Goal: Task Accomplishment & Management: Manage account settings

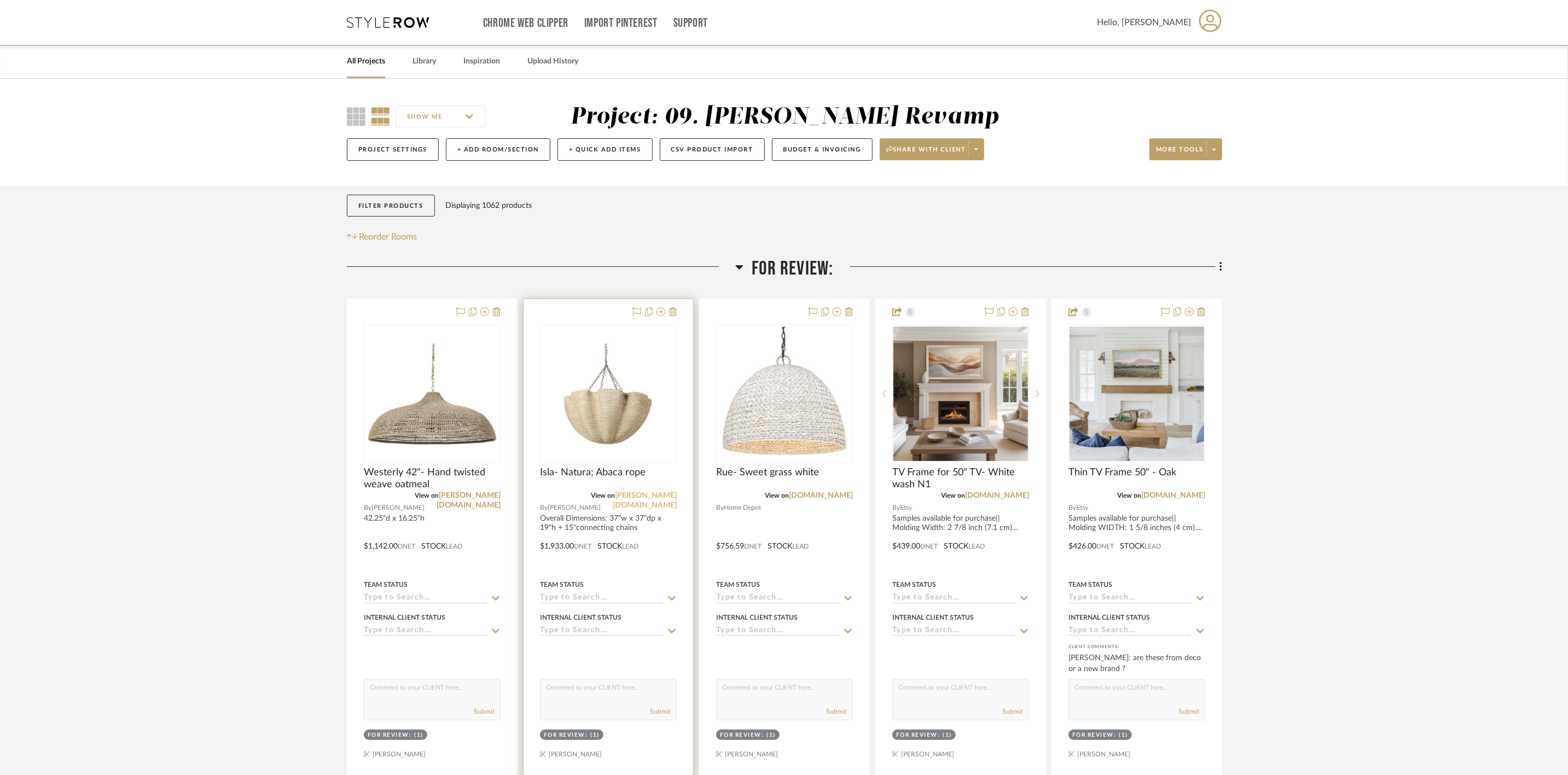
click at [668, 491] on link "palecek.com" at bounding box center [644, 500] width 64 height 18
click at [828, 499] on link "homedepot.com" at bounding box center [820, 495] width 64 height 8
click at [836, 315] on icon at bounding box center [837, 312] width 9 height 9
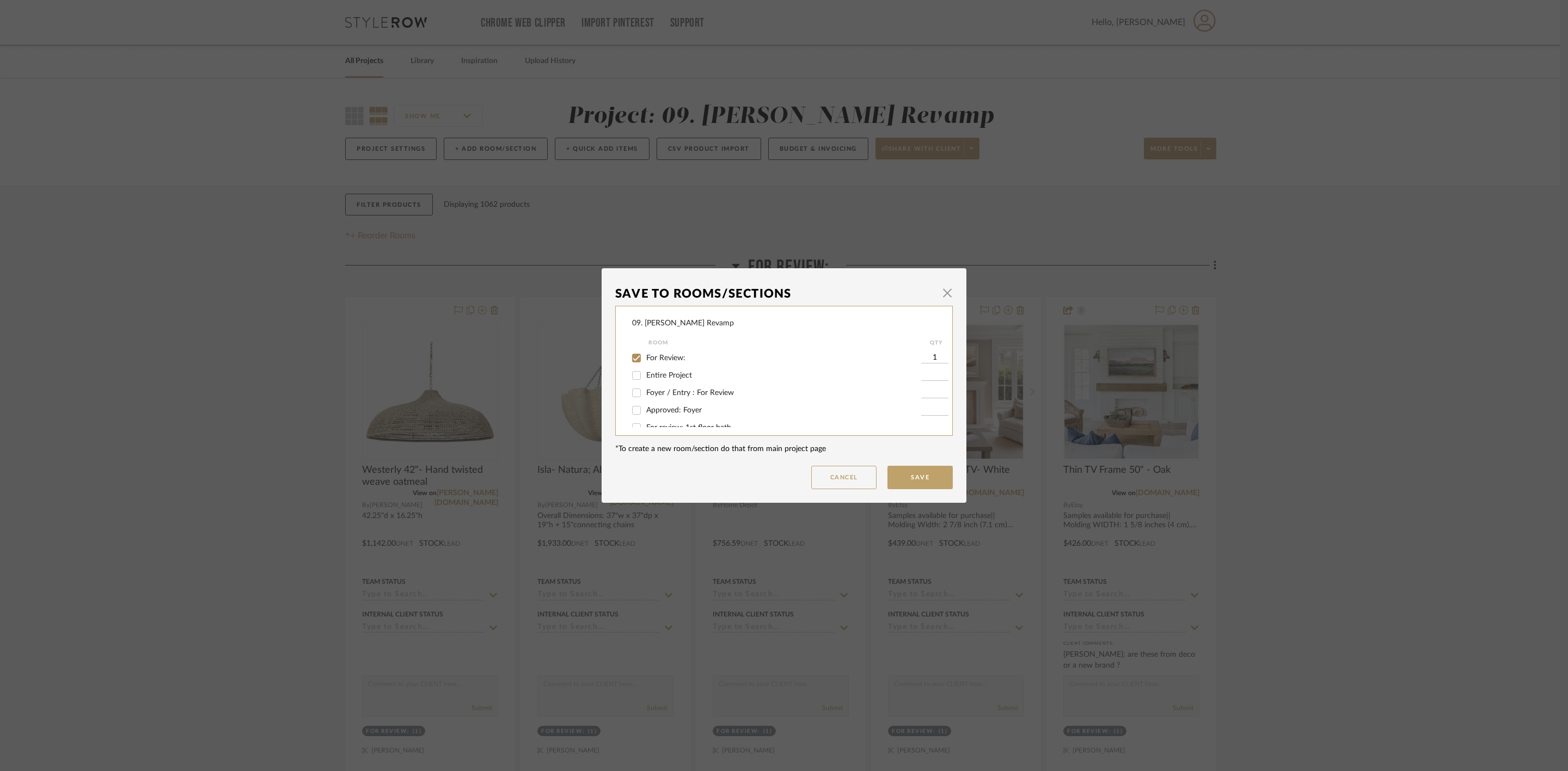
click at [662, 355] on span "For Review:" at bounding box center [665, 358] width 39 height 8
click at [645, 355] on input "For Review:" at bounding box center [637, 358] width 18 height 18
checkbox input "false"
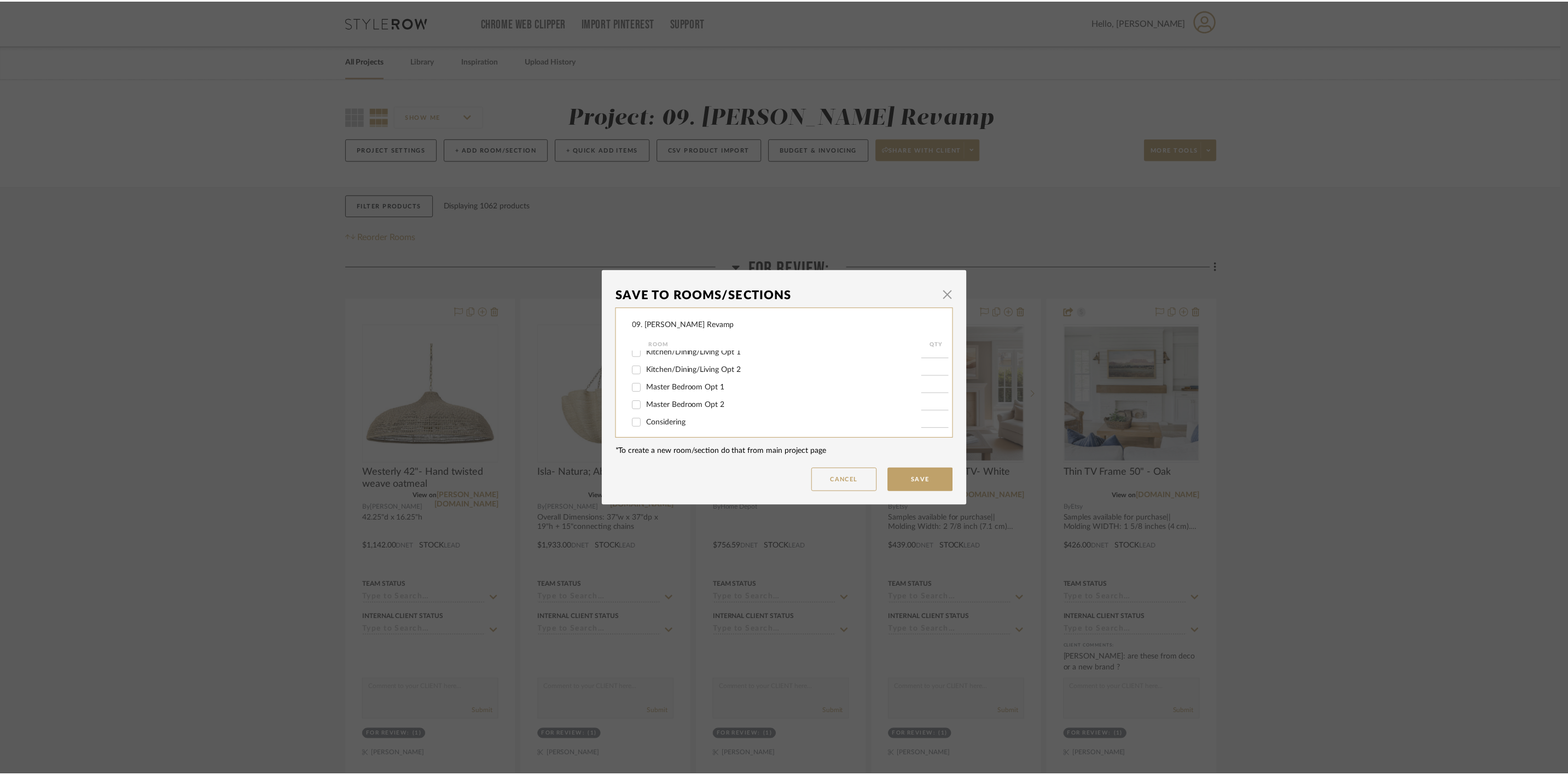
scroll to position [292, 0]
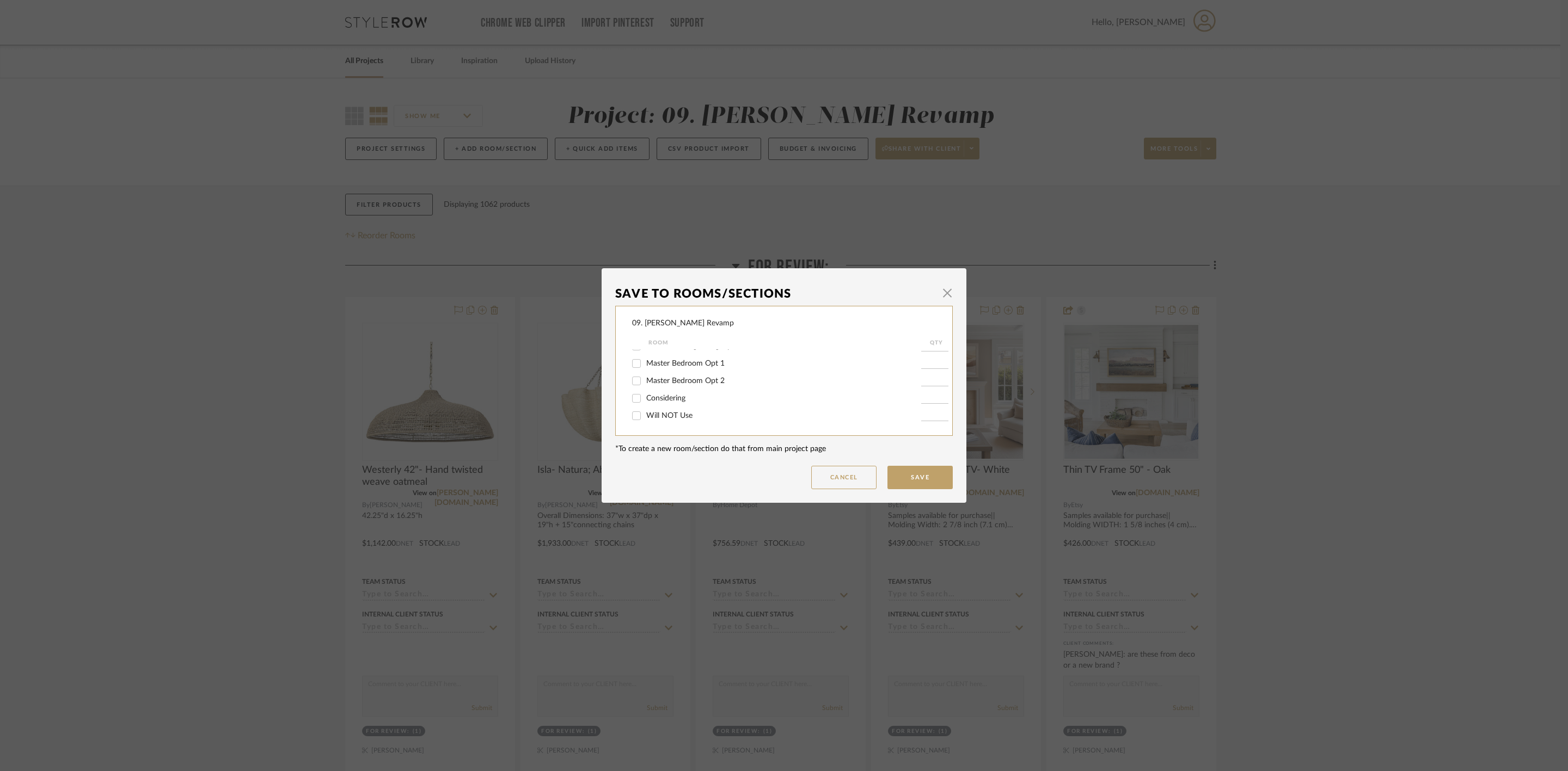
click at [657, 401] on span "Considering" at bounding box center [665, 398] width 39 height 8
click at [645, 401] on input "Considering" at bounding box center [637, 398] width 18 height 18
checkbox input "true"
type input "1"
click at [940, 474] on button "Save" at bounding box center [920, 478] width 65 height 24
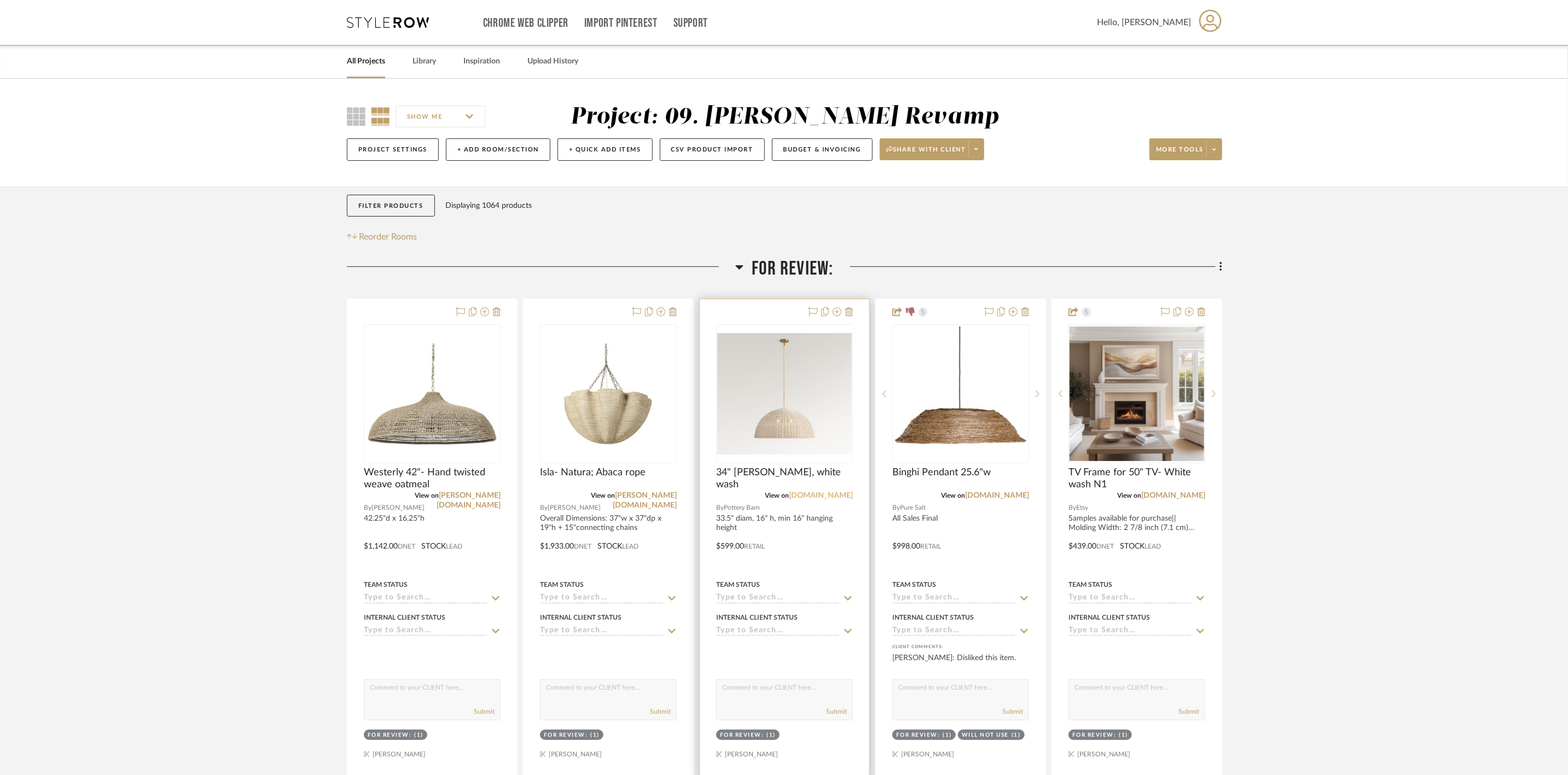
click at [822, 493] on link "potterybarn.com" at bounding box center [820, 495] width 64 height 8
click at [985, 496] on link "puresaltinteriors.com" at bounding box center [997, 495] width 64 height 8
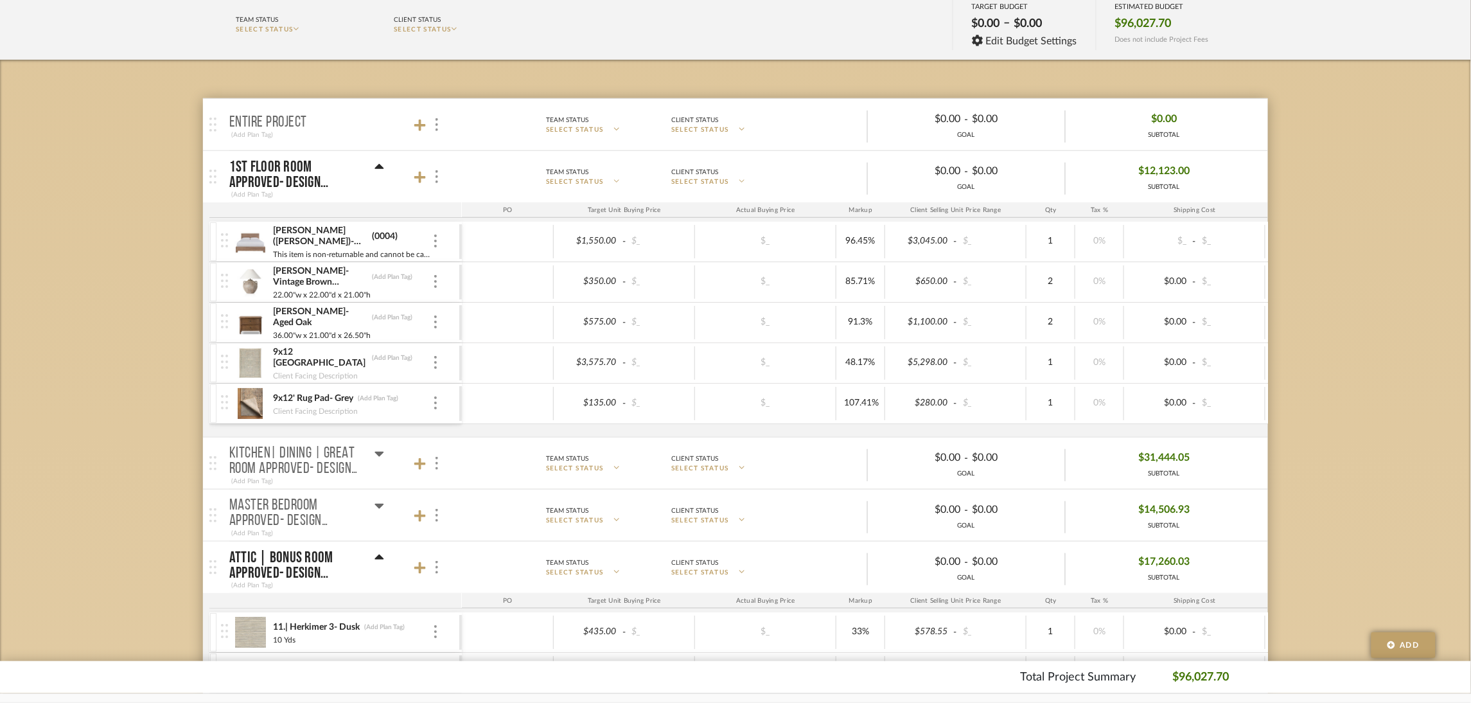
scroll to position [225, 0]
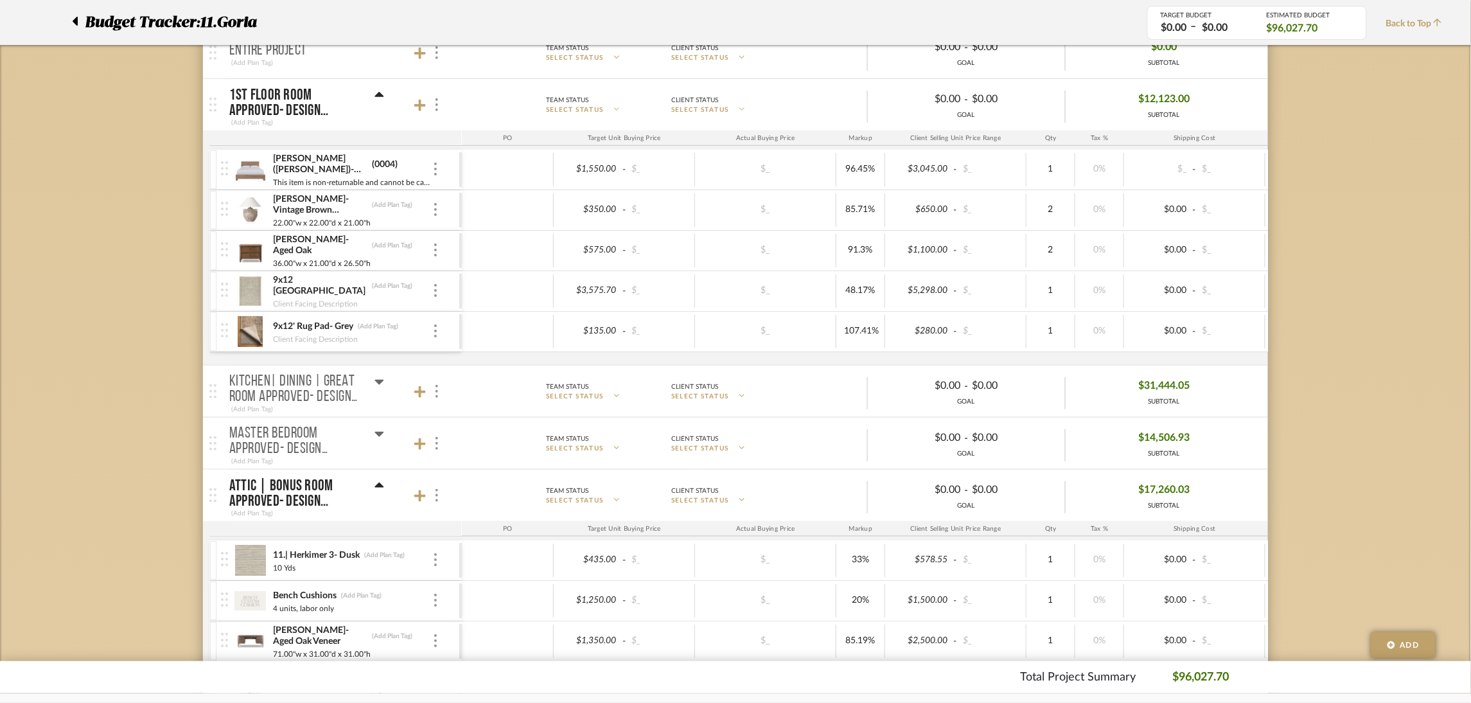
click at [373, 380] on div "Kitchen| Dining | Great room Approved- Design Presentation 06/06/25" at bounding box center [306, 389] width 155 height 31
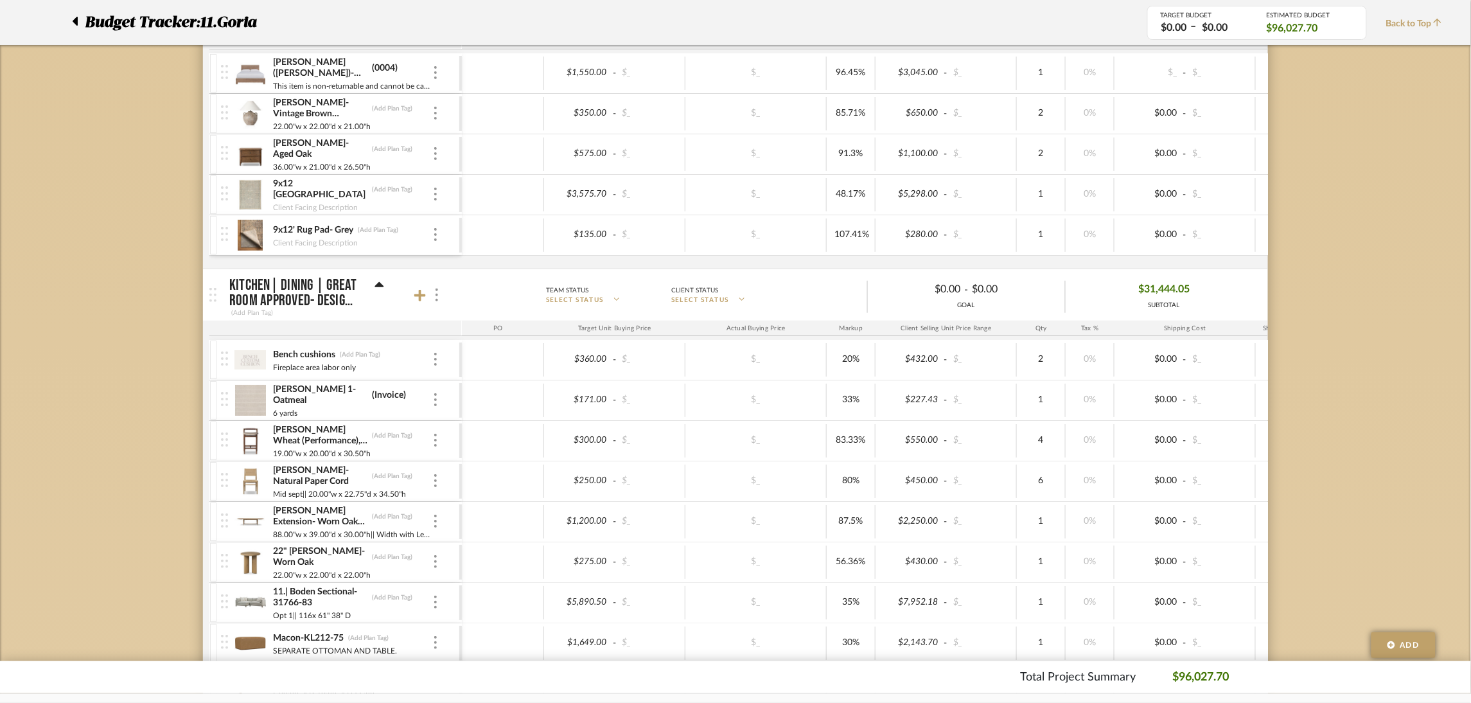
scroll to position [0, 0]
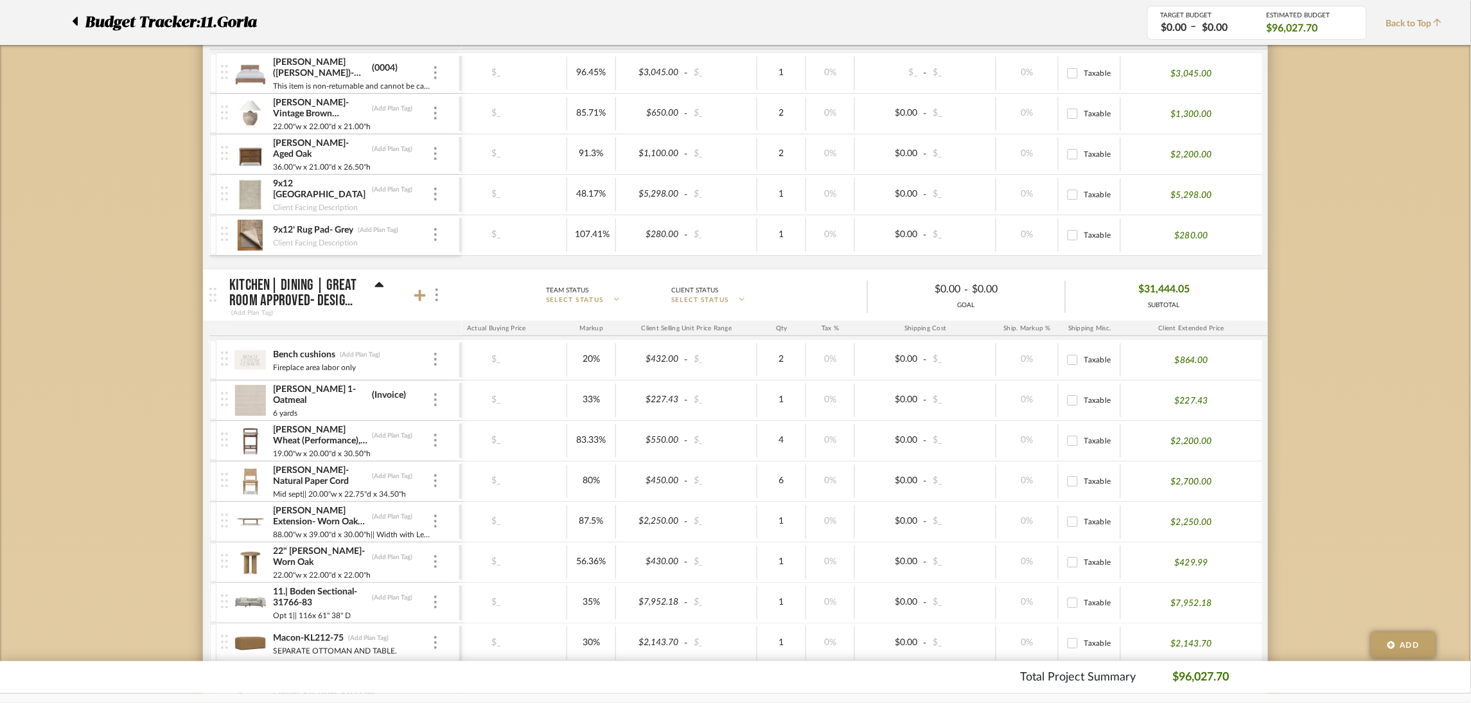
click at [1163, 688] on footer "Total Project Summary $96,027.70" at bounding box center [735, 677] width 1471 height 32
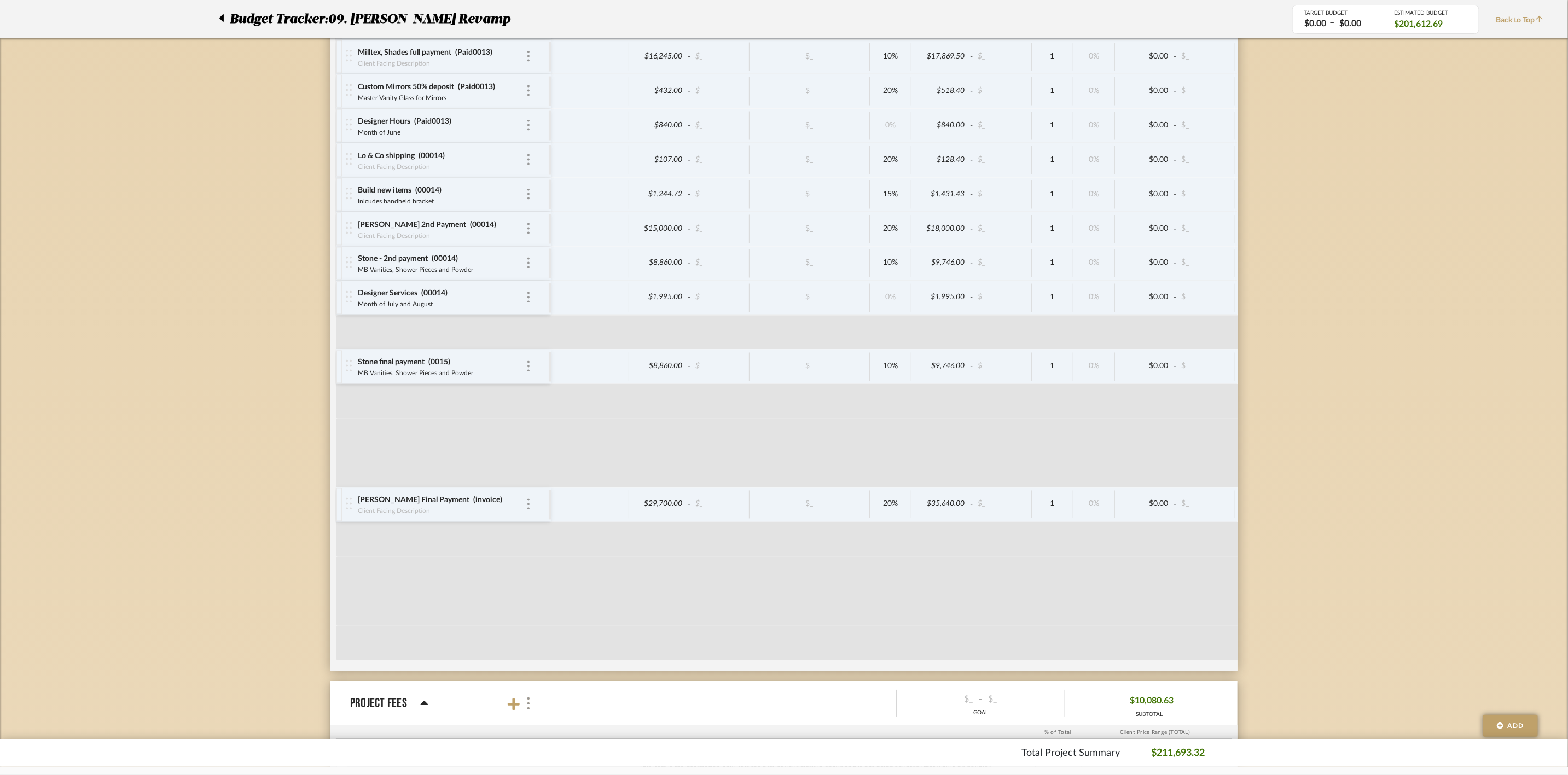
scroll to position [3083, 0]
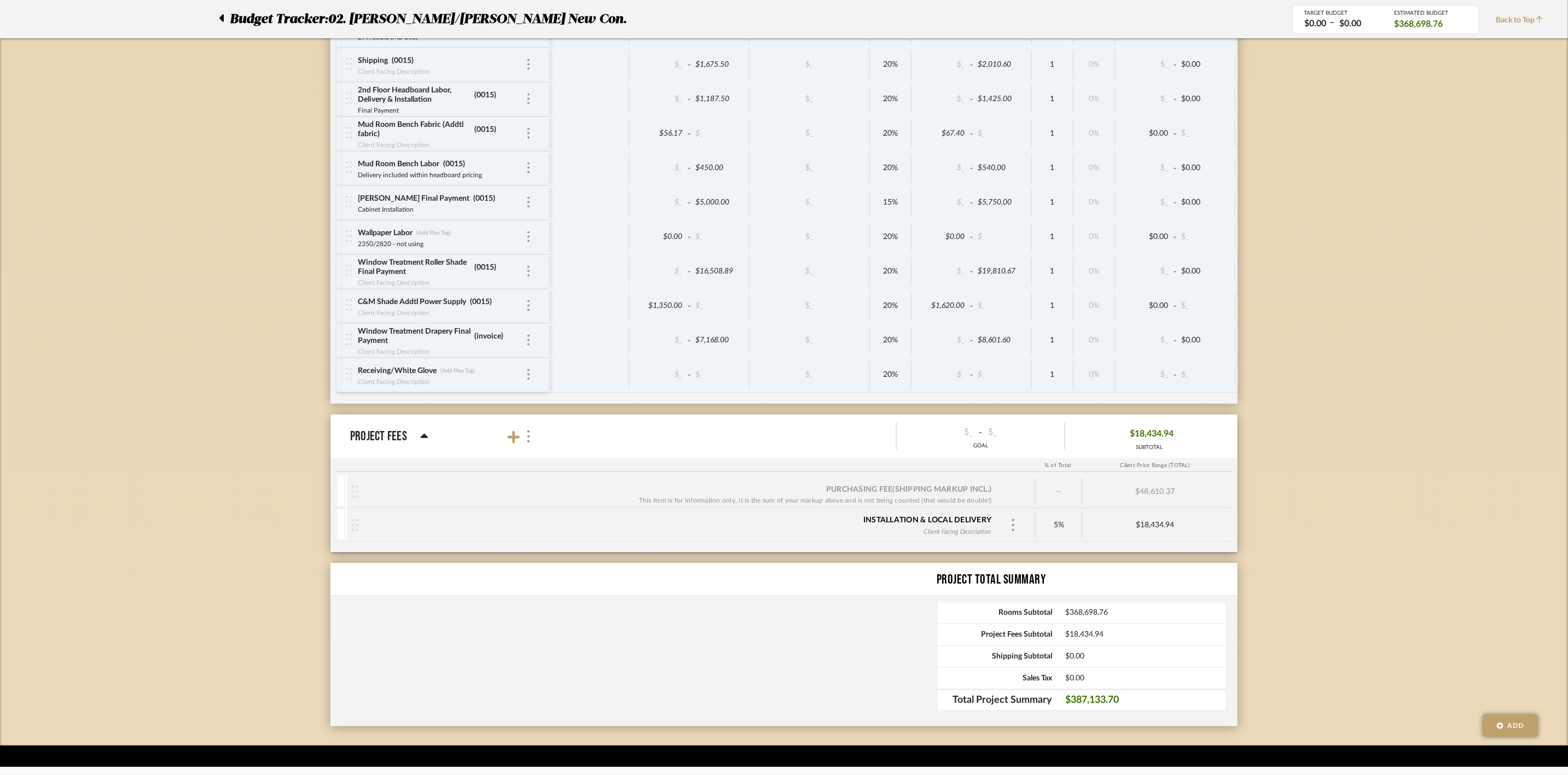
scroll to position [3716, 0]
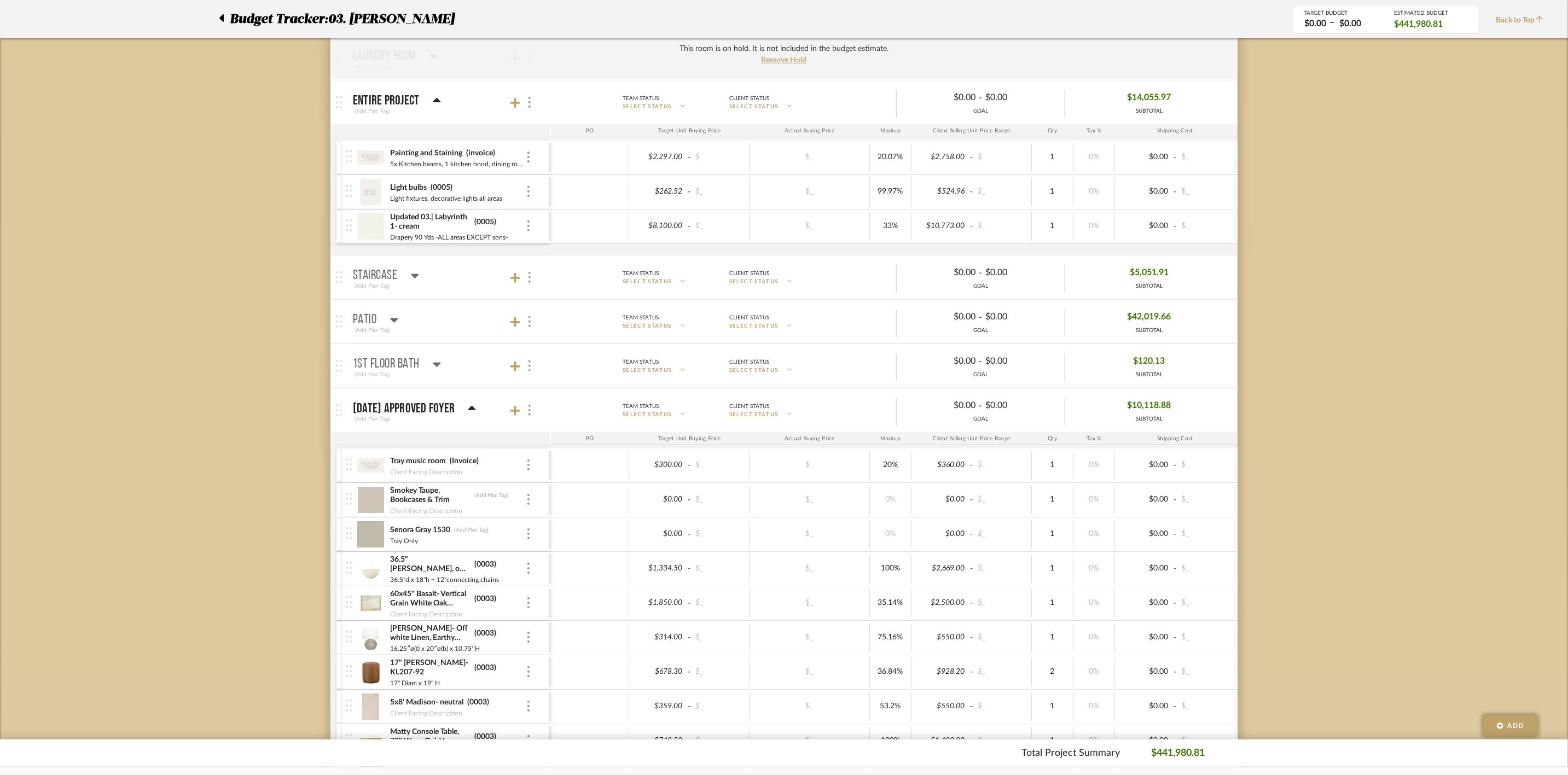
scroll to position [137, 0]
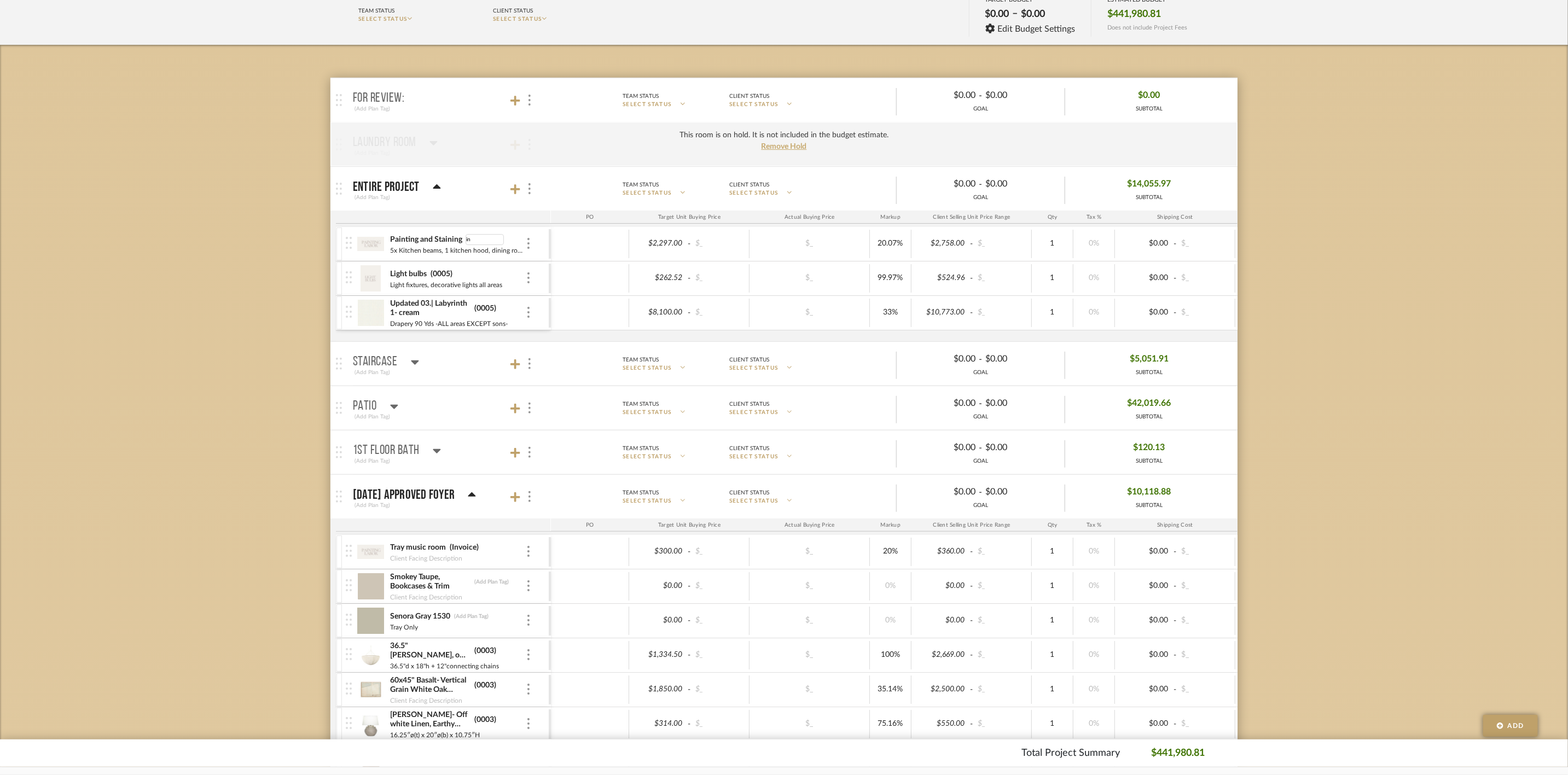
type input "i"
type input "0007"
click at [435, 187] on icon at bounding box center [436, 186] width 8 height 4
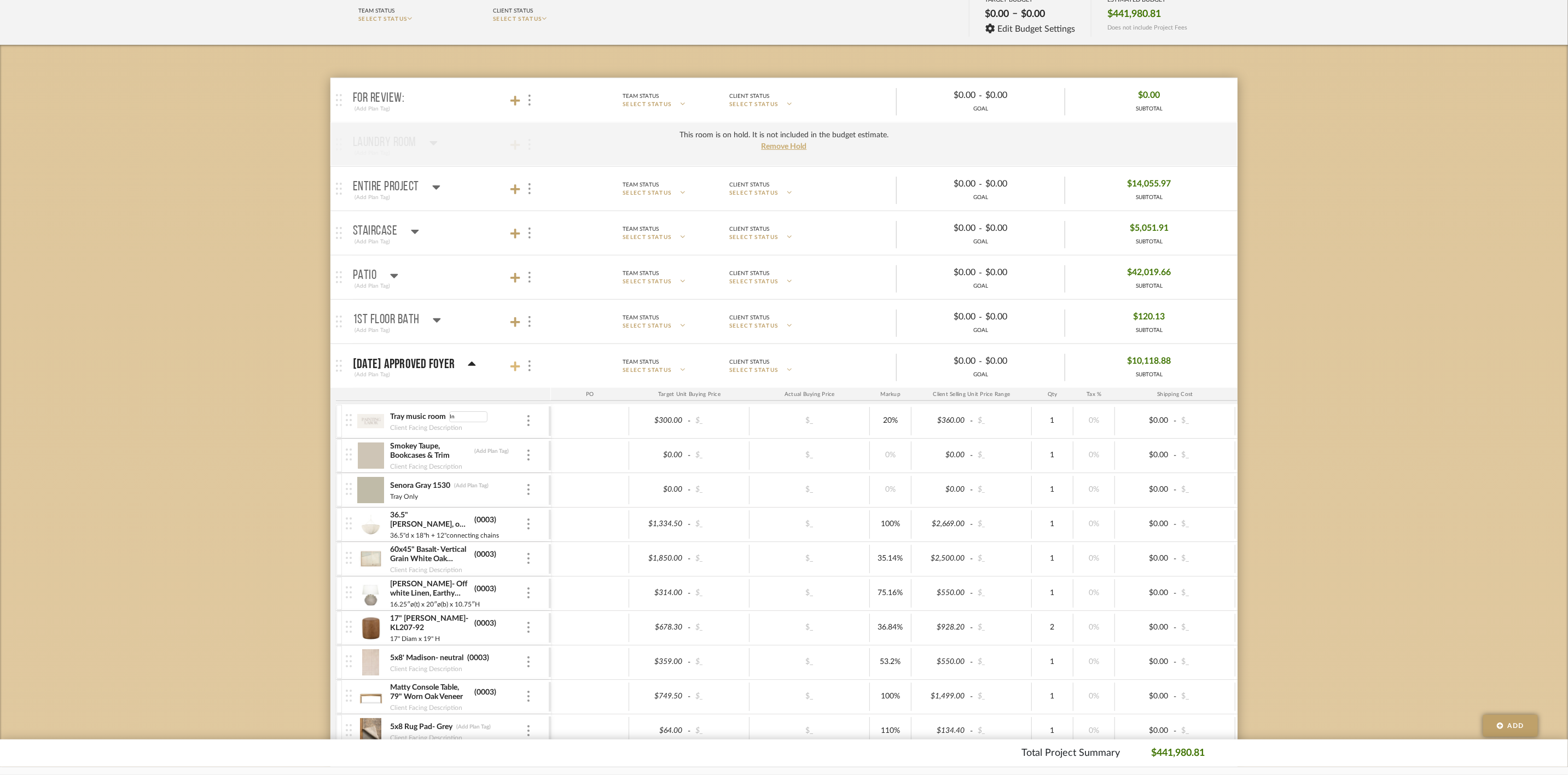
type input "I"
type input "0007"
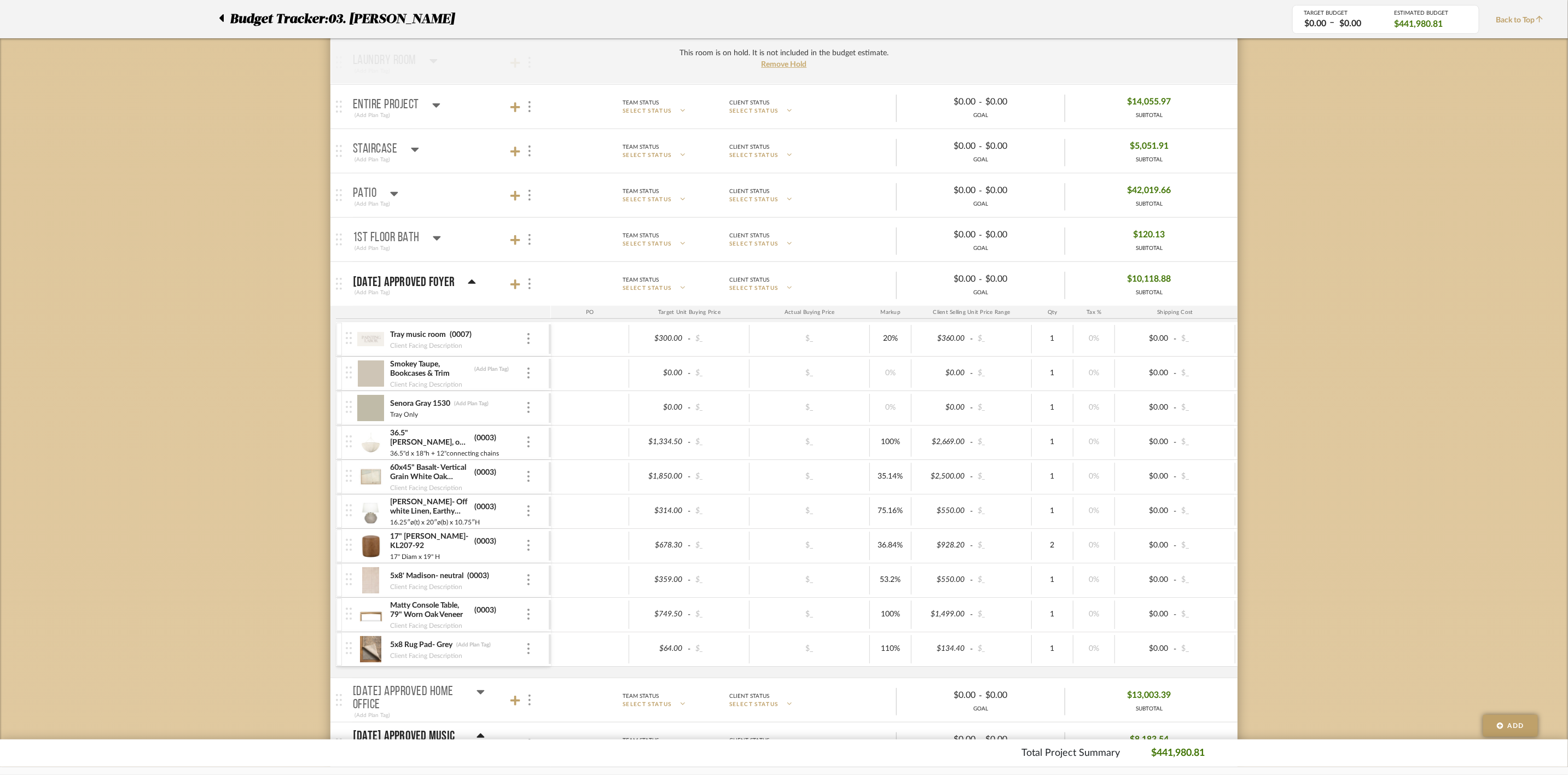
click at [474, 280] on div "07.02.25 Approved Foyer" at bounding box center [414, 282] width 123 height 13
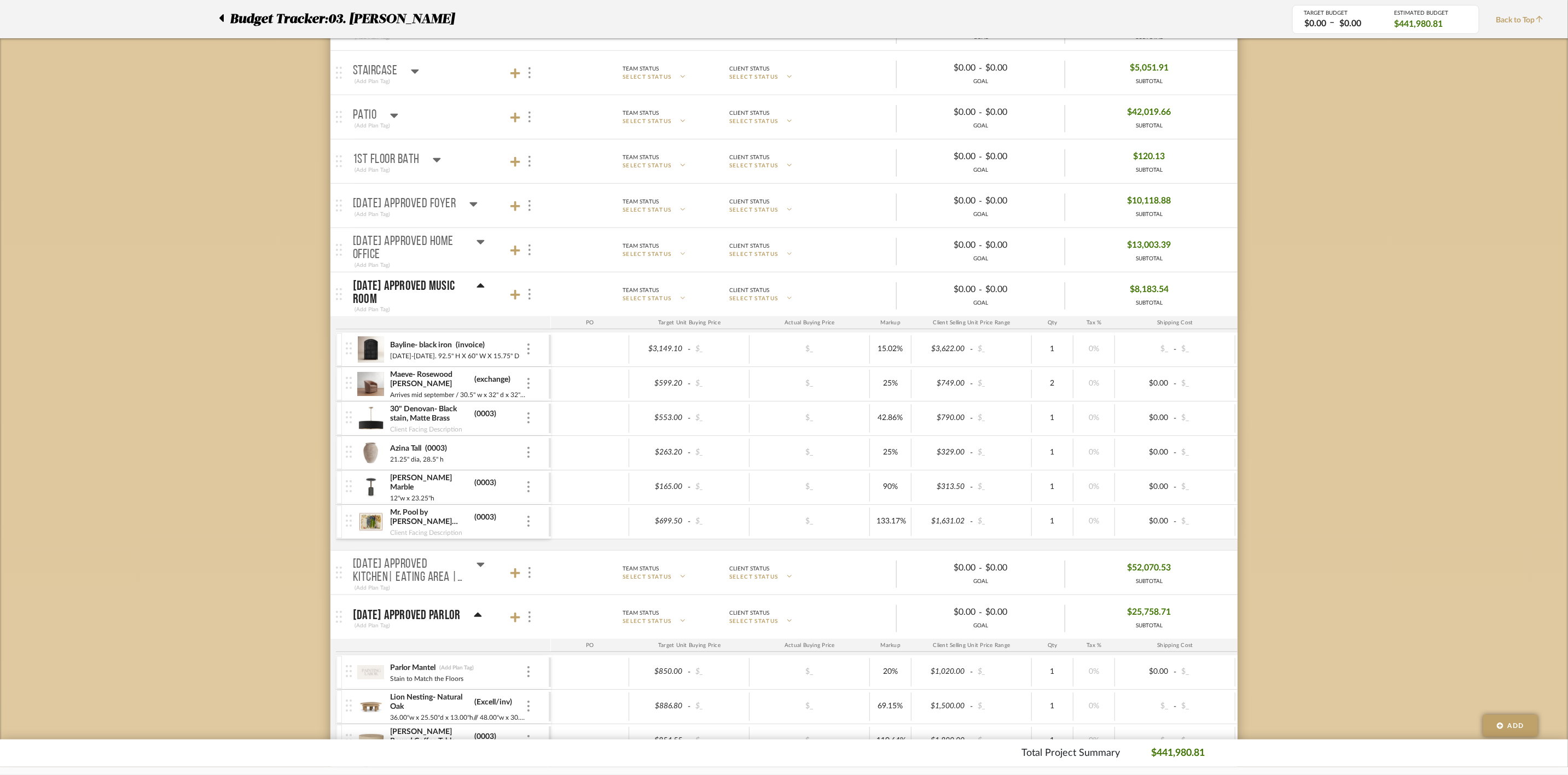
scroll to position [301, 0]
type input "i"
type input "0007"
click at [484, 282] on icon at bounding box center [480, 282] width 9 height 13
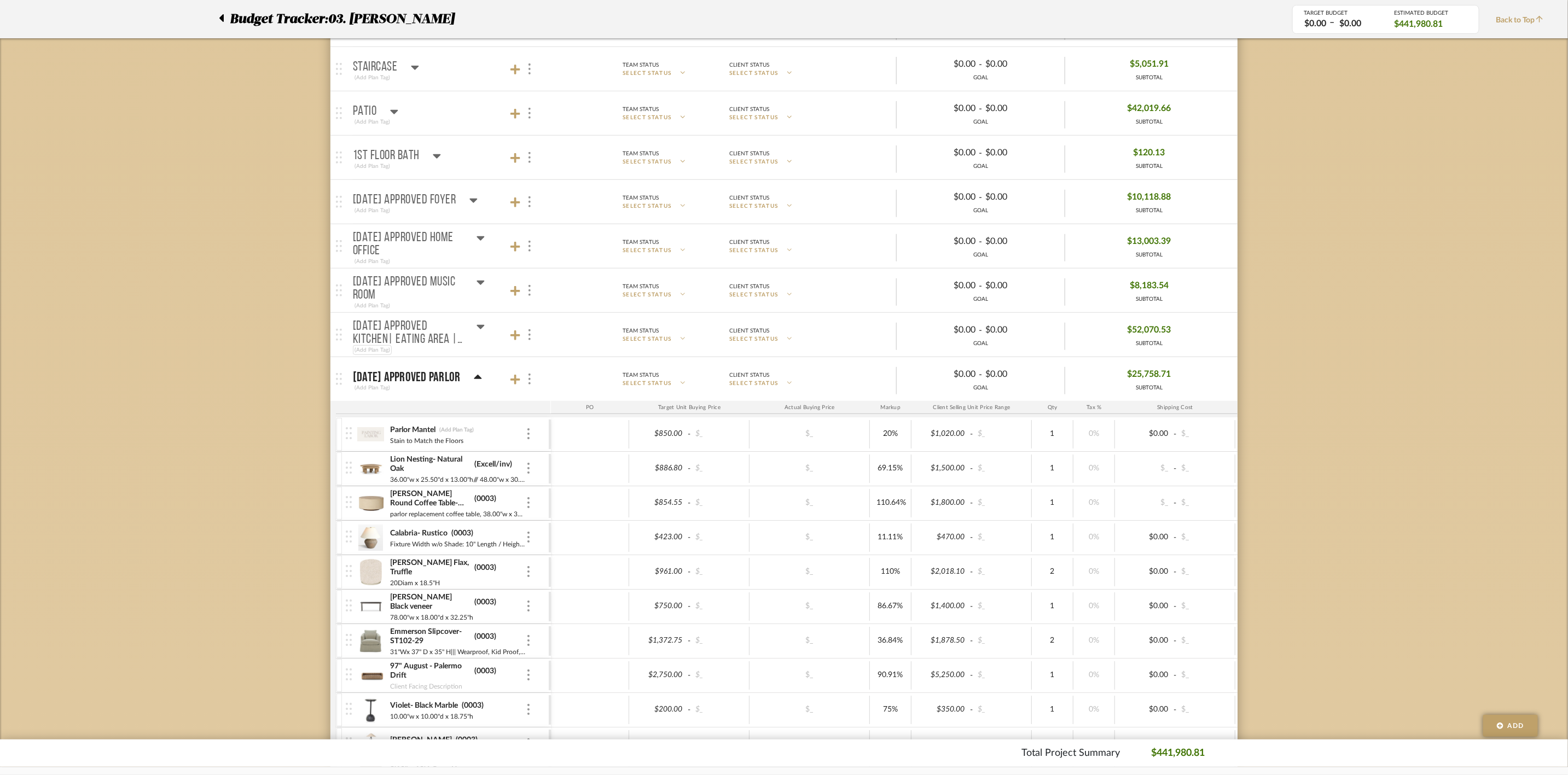
scroll to position [383, 0]
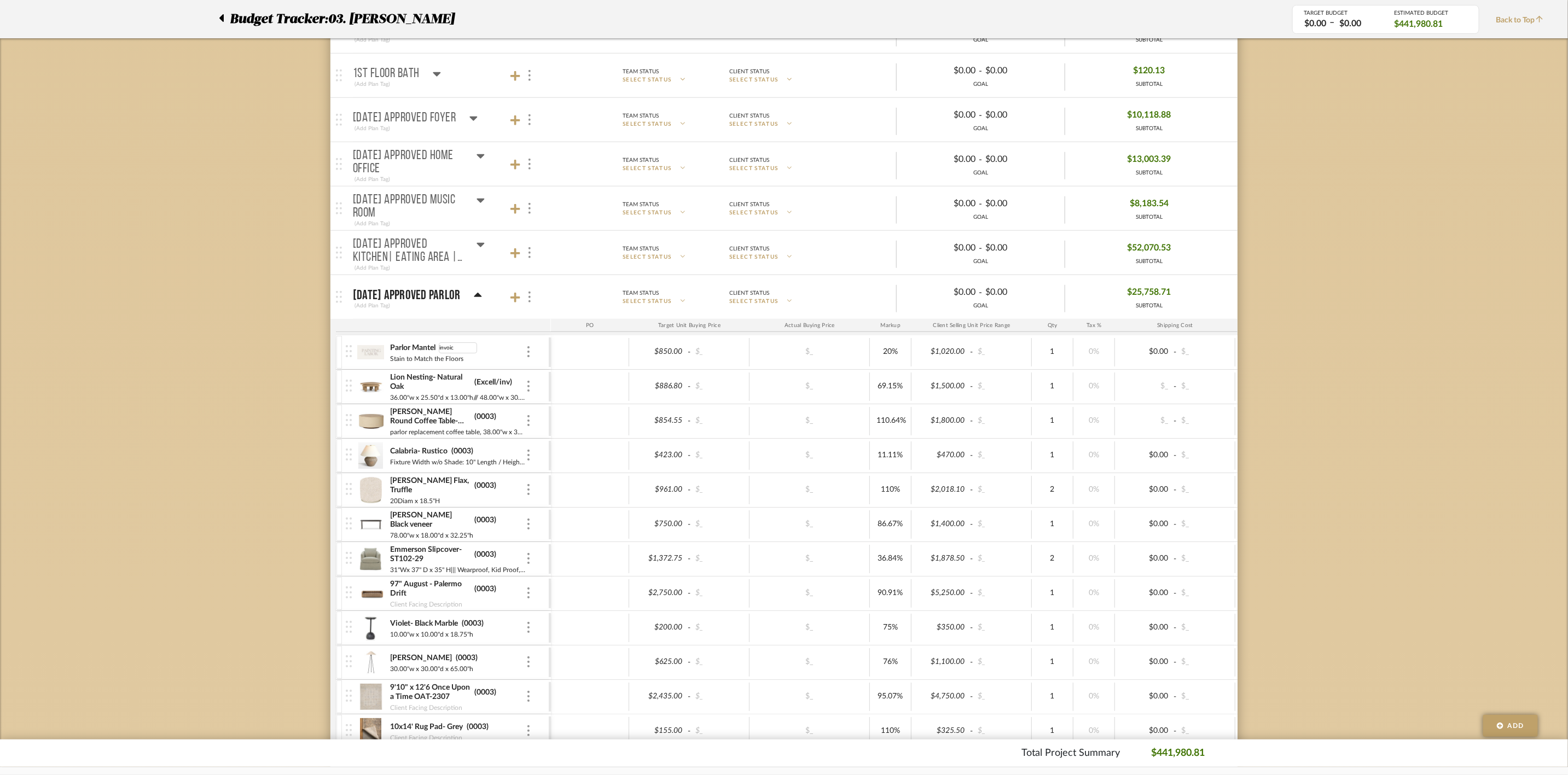
type input "invoice"
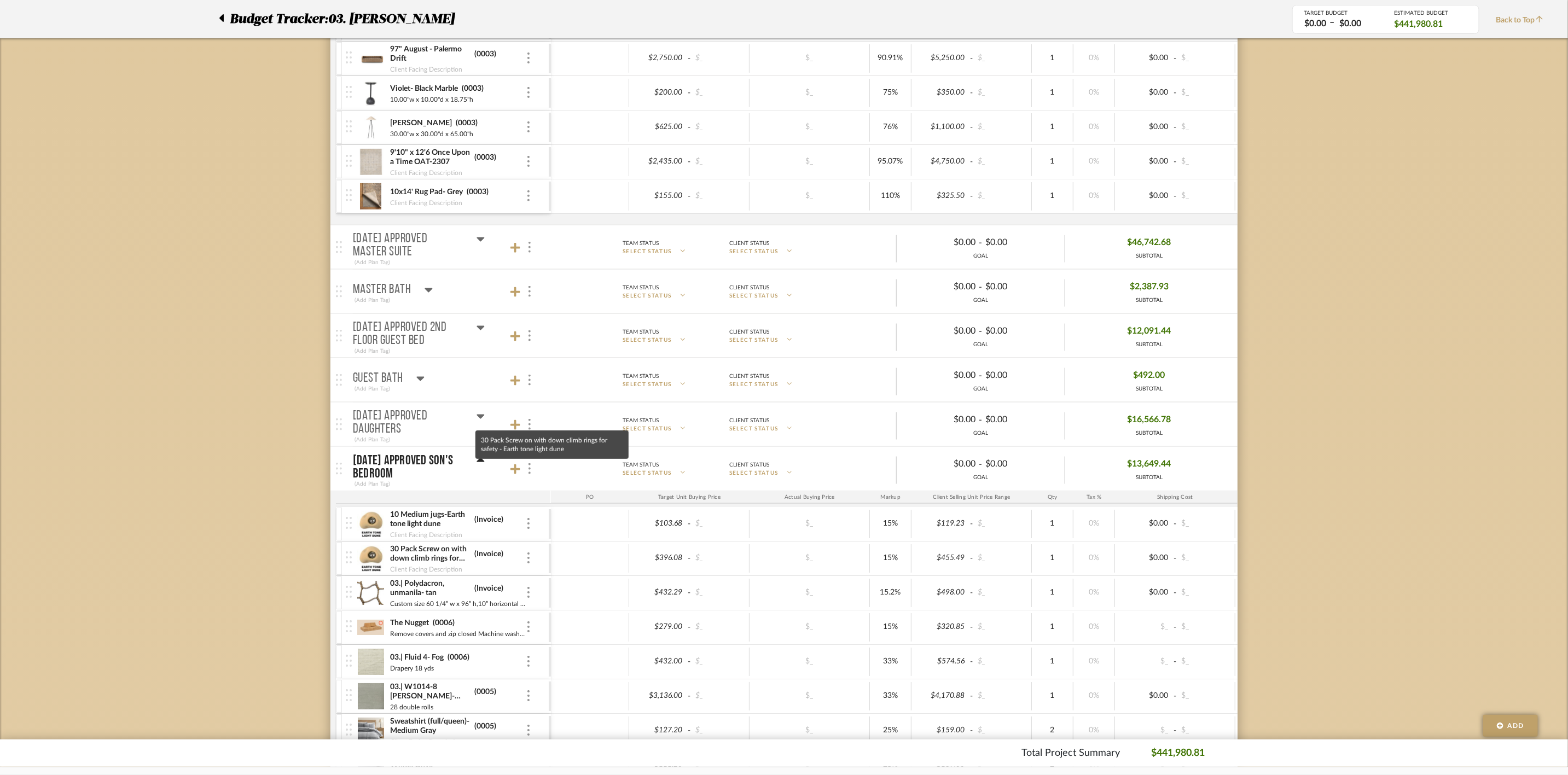
scroll to position [1039, 0]
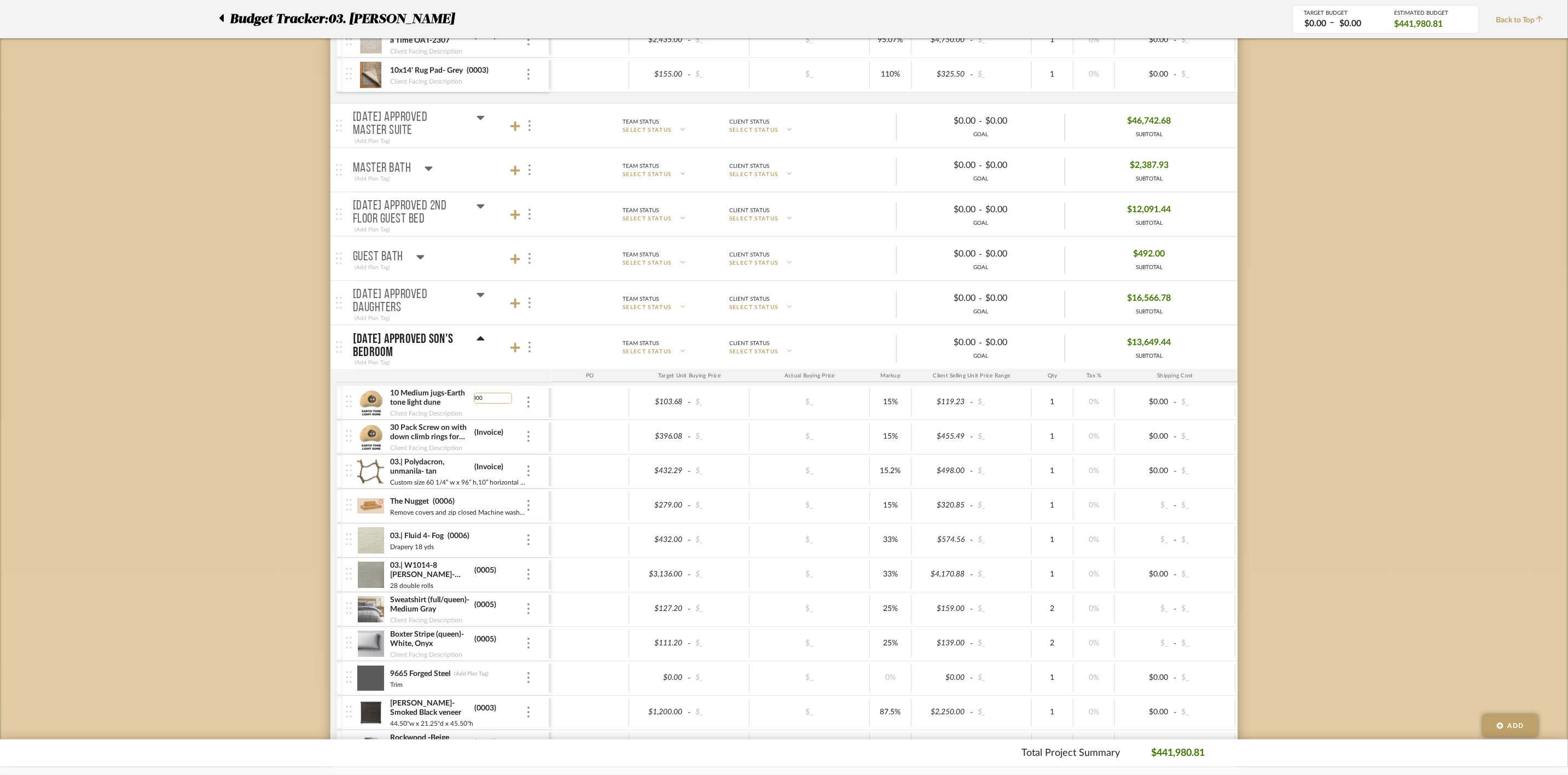
type input "I007"
click at [480, 404] on input "I007" at bounding box center [492, 398] width 38 height 11
type input "0007"
type input "I"
type input "0007"
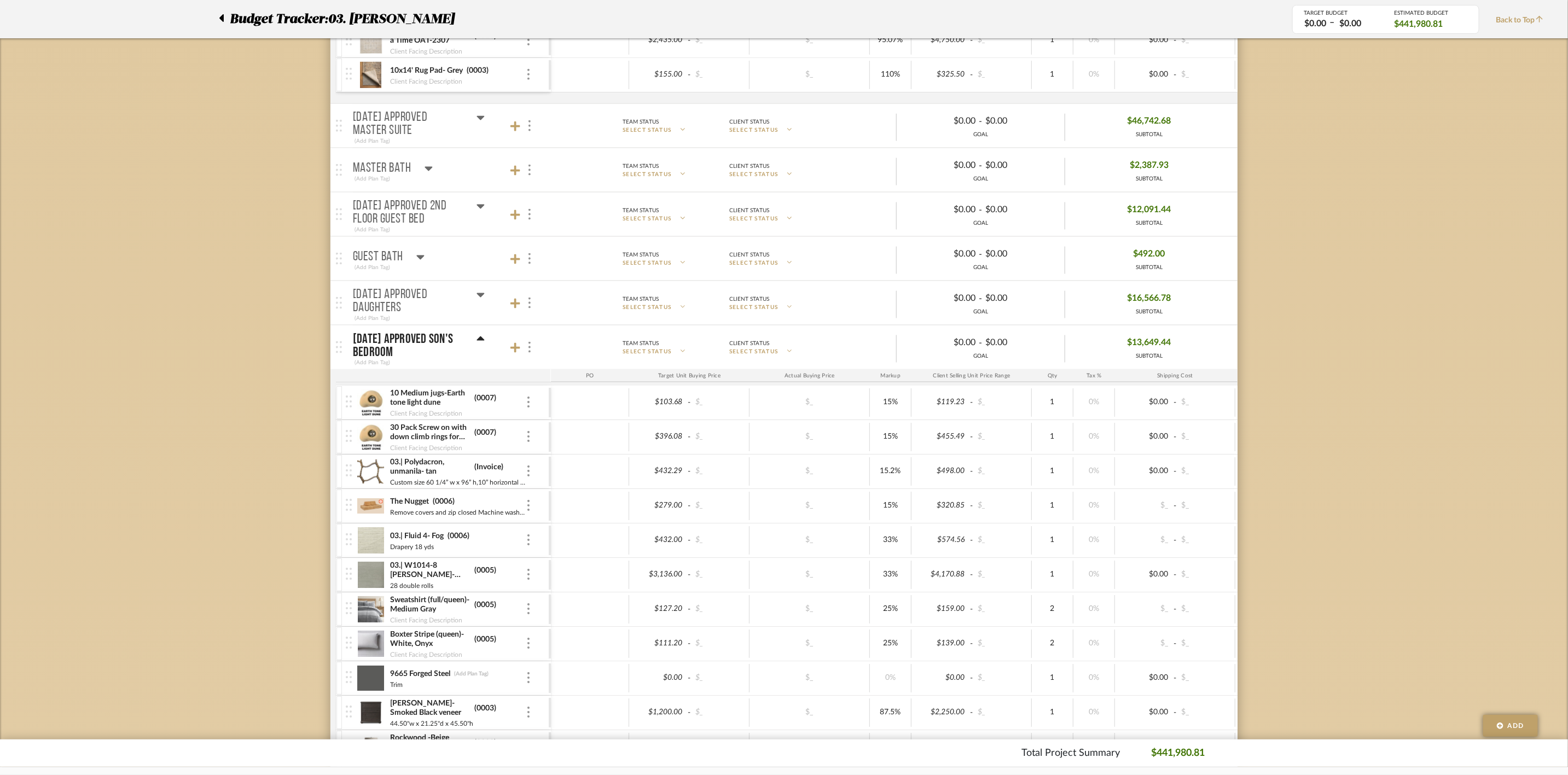
drag, startPoint x: 266, startPoint y: 412, endPoint x: 343, endPoint y: 437, distance: 81.0
type input "I"
type input "0007"
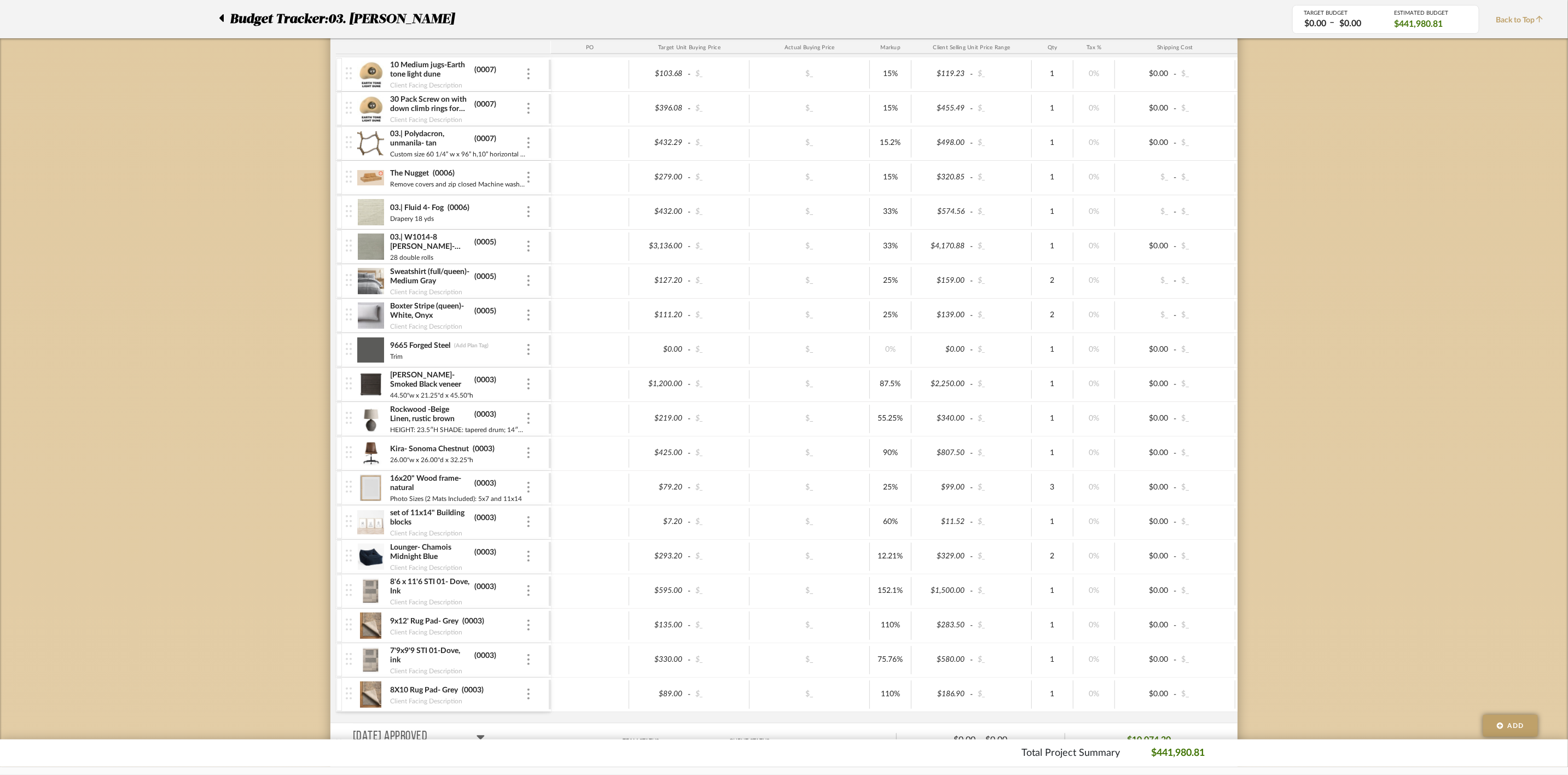
scroll to position [1285, 0]
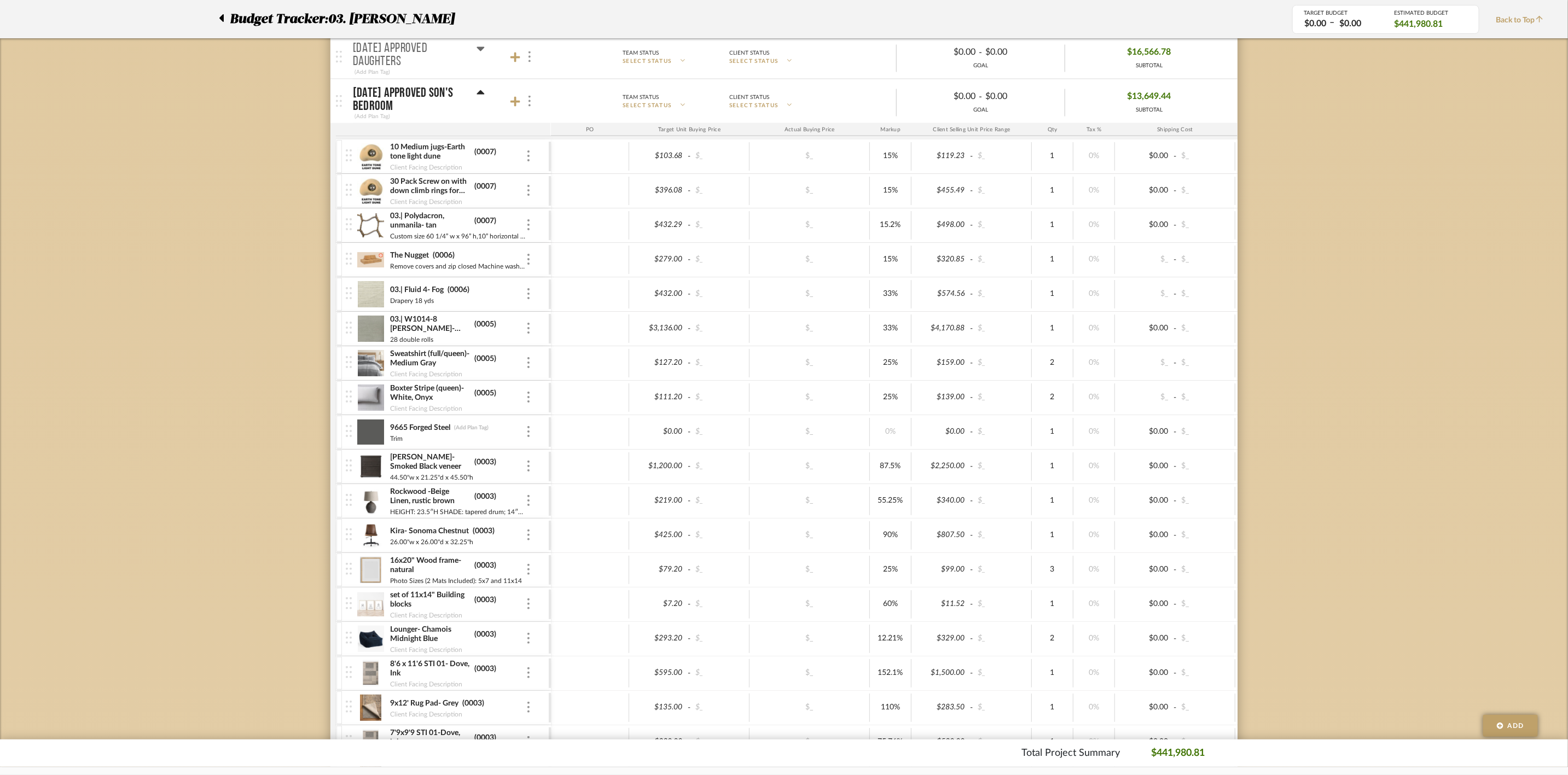
click at [480, 95] on icon at bounding box center [480, 92] width 8 height 4
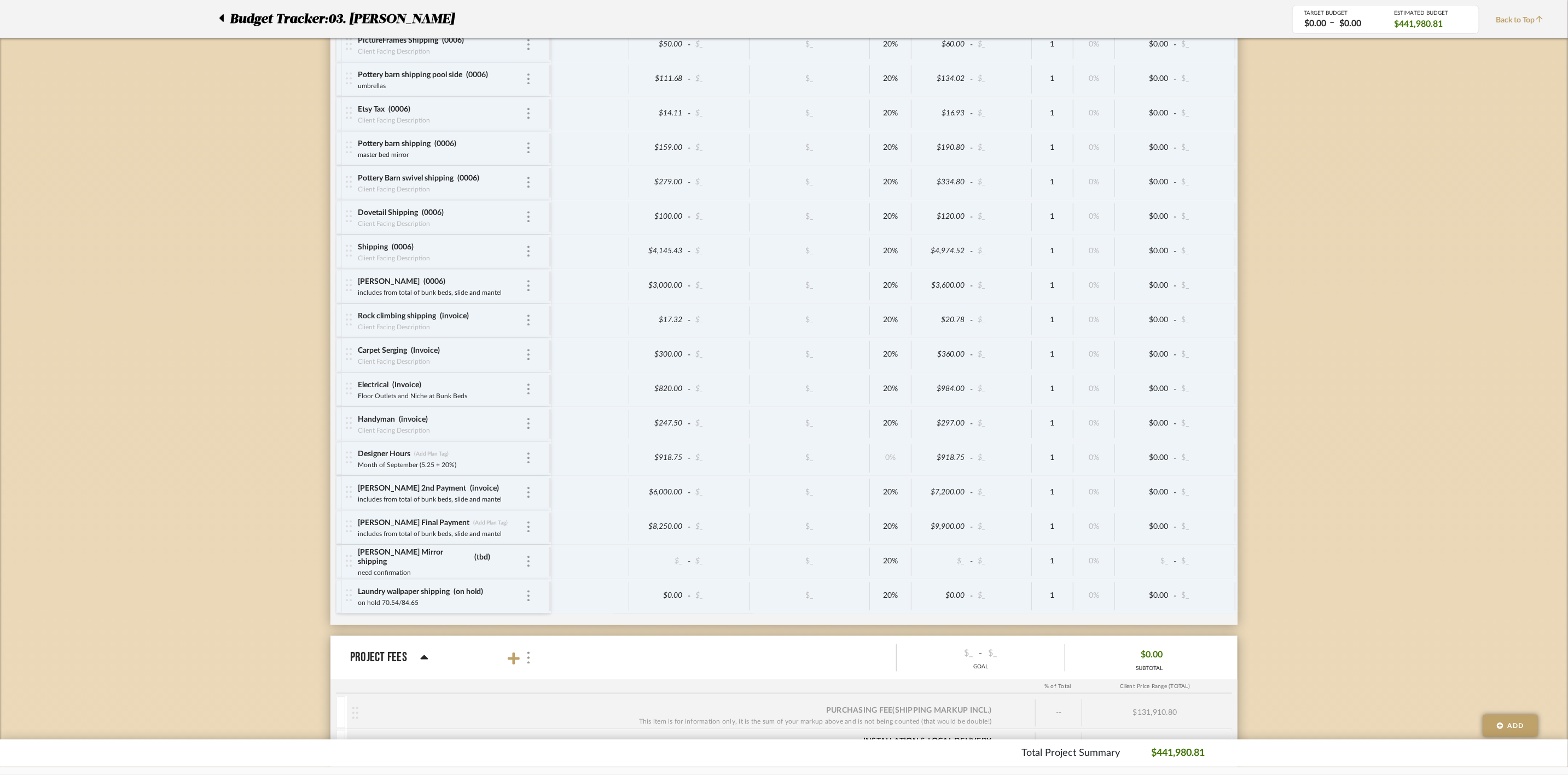
scroll to position [4403, 0]
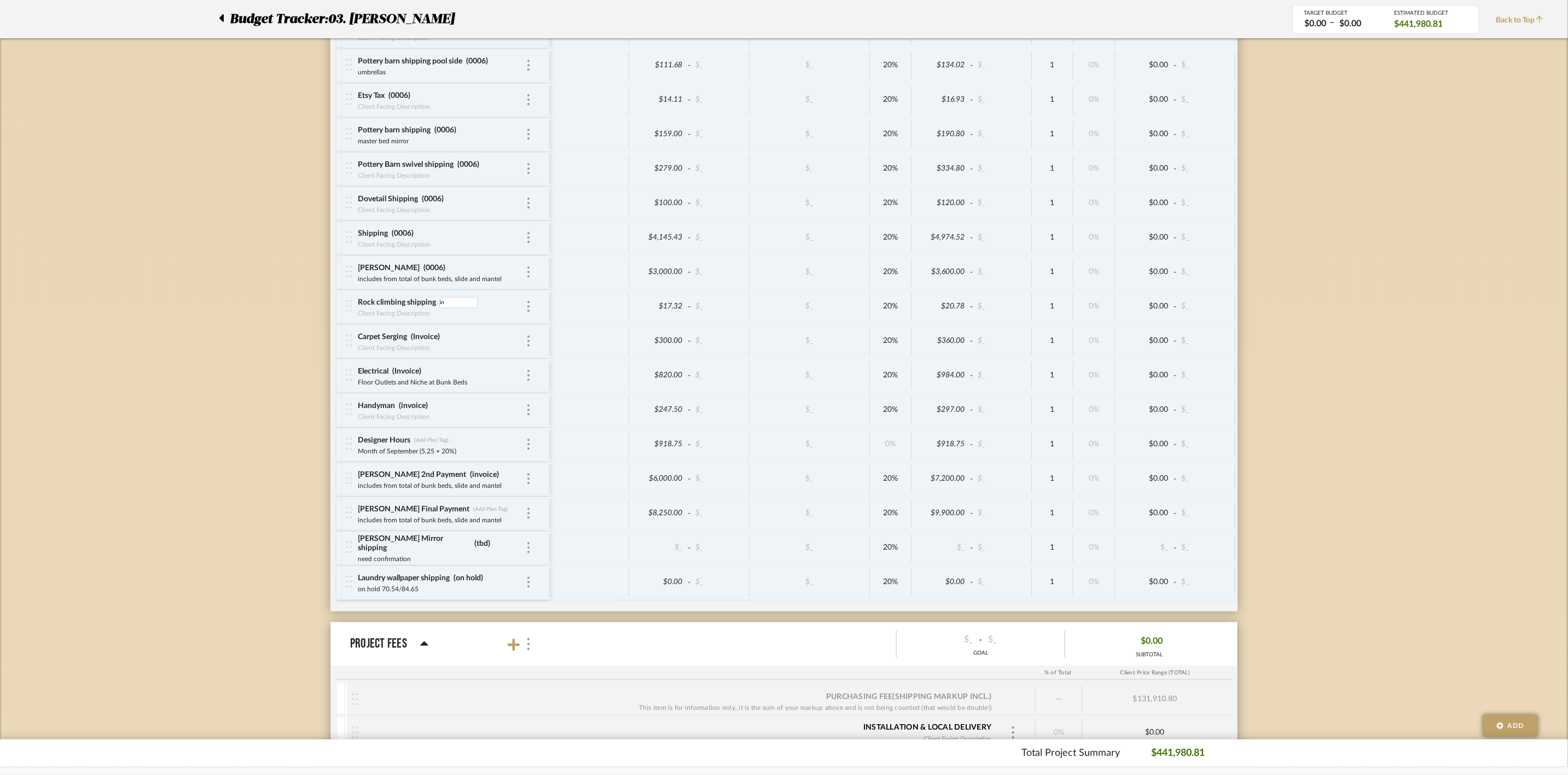
type input "i"
type input "0007"
type input "I"
type input "0007"
type input "I"
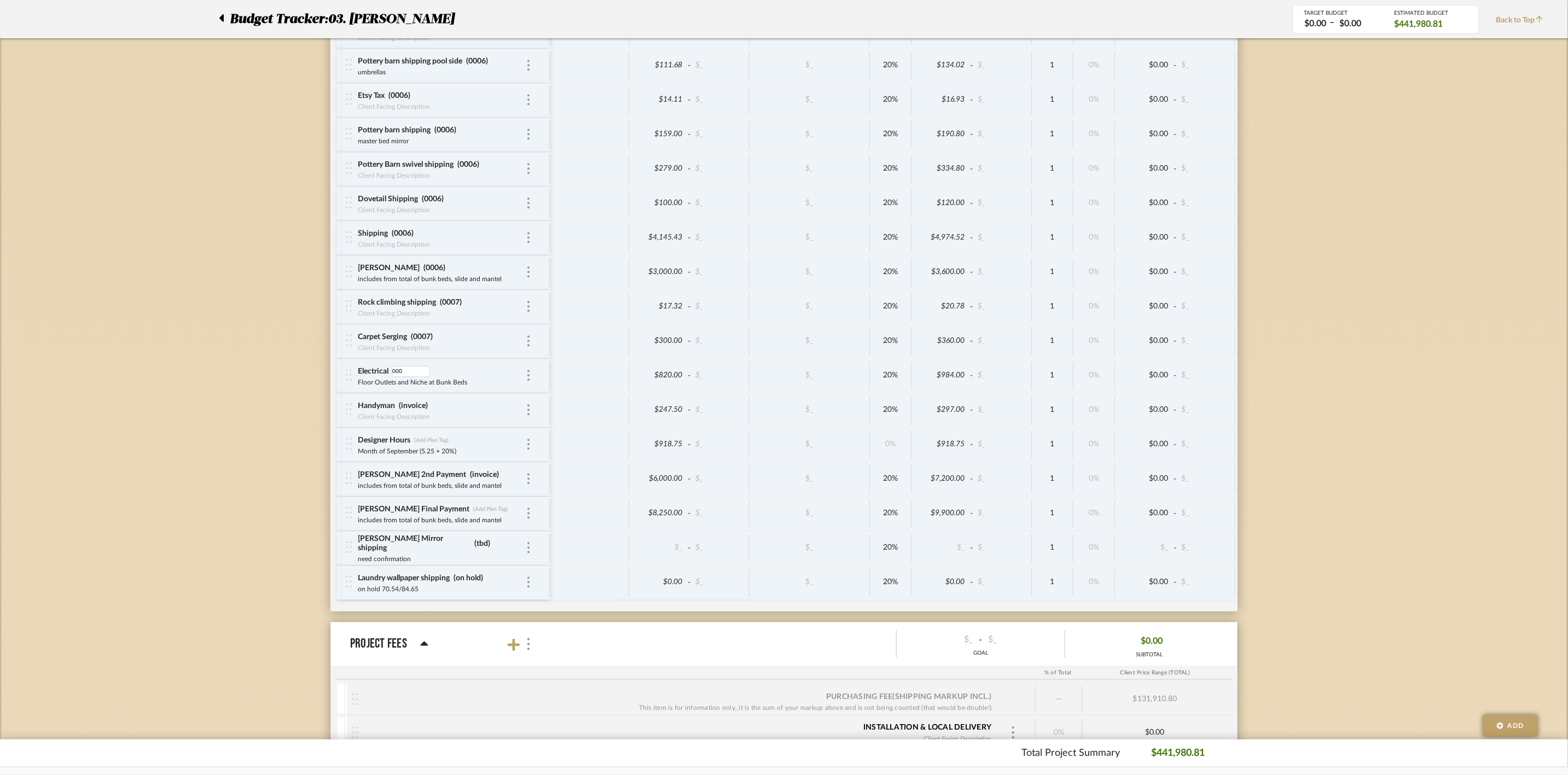
type input "0007"
type input "i"
type input "0007"
click at [442, 446] on div "Designer Hours (Add Plan Tag)" at bounding box center [441, 441] width 169 height 10
type input "0007"
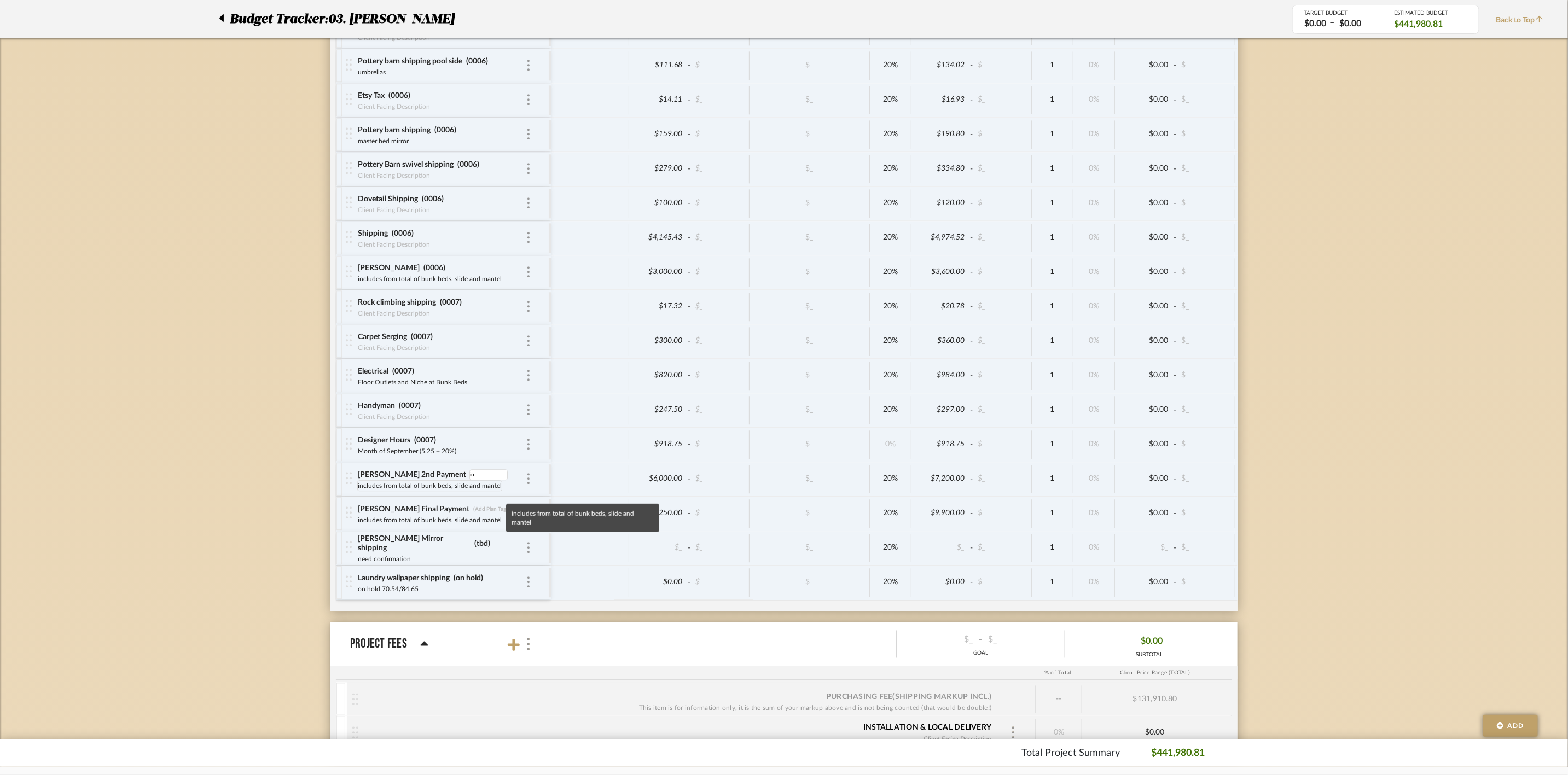
type input "i"
type input "0007"
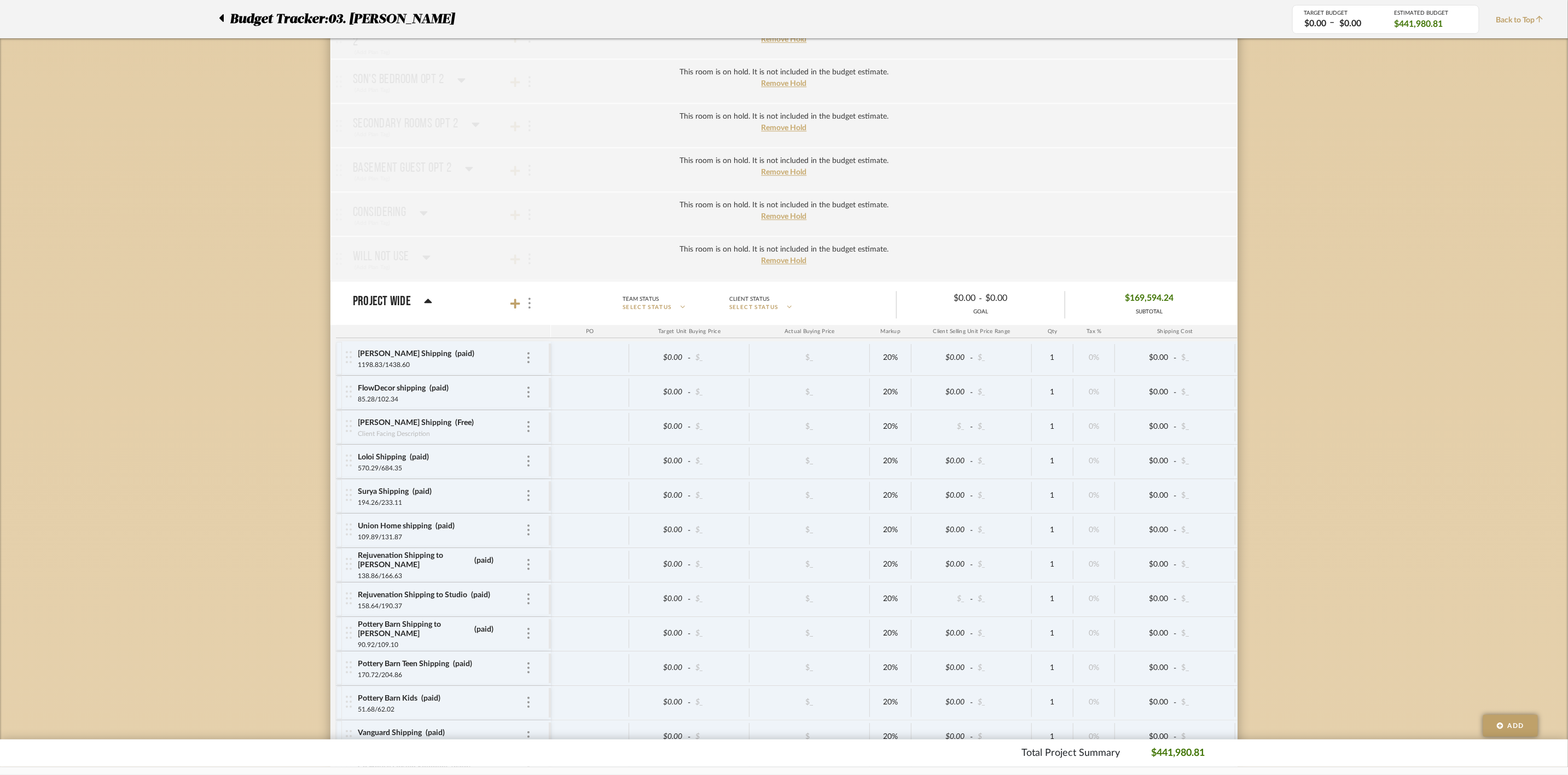
scroll to position [2106, 0]
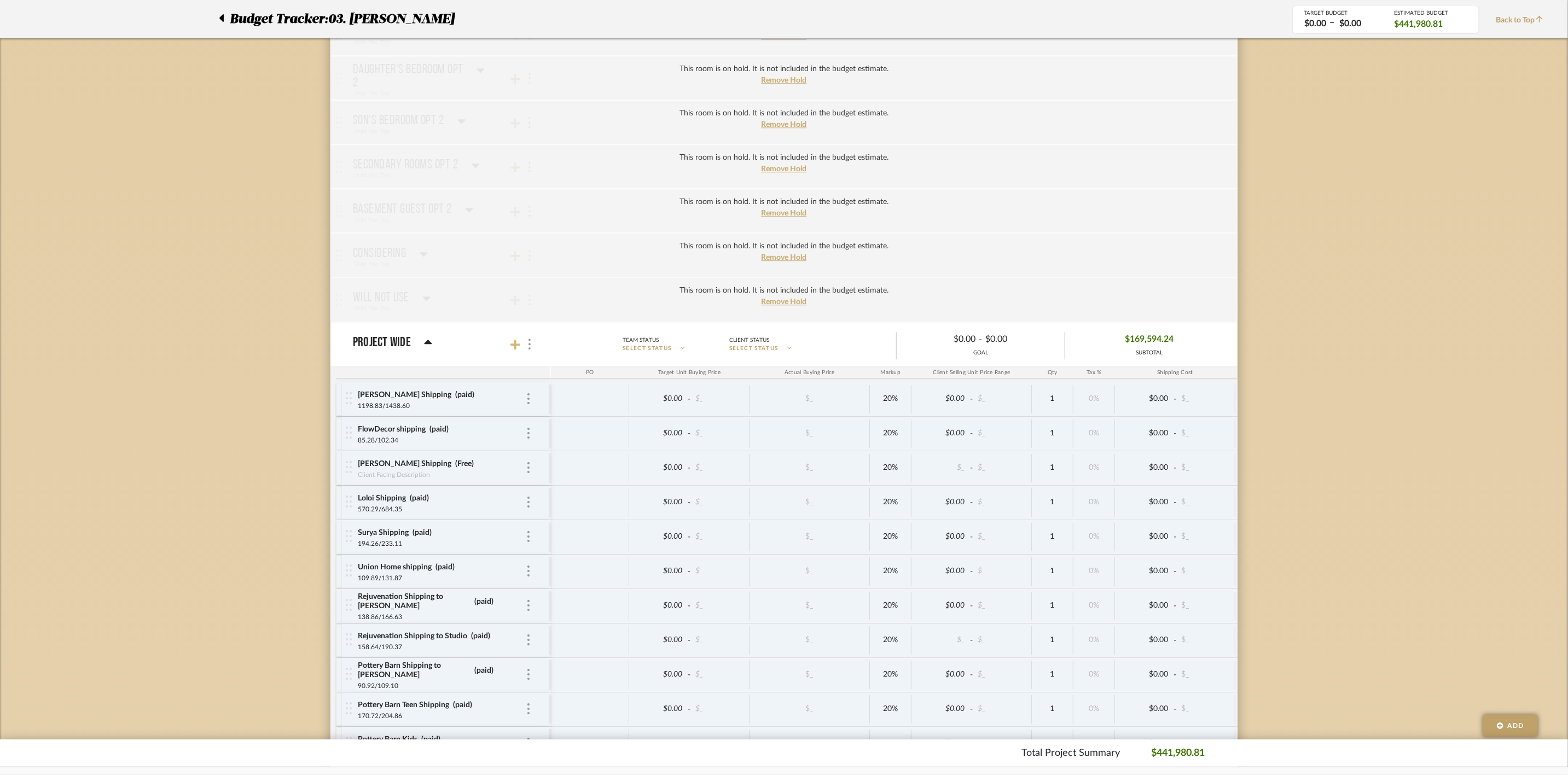
click at [514, 350] on icon at bounding box center [515, 344] width 10 height 11
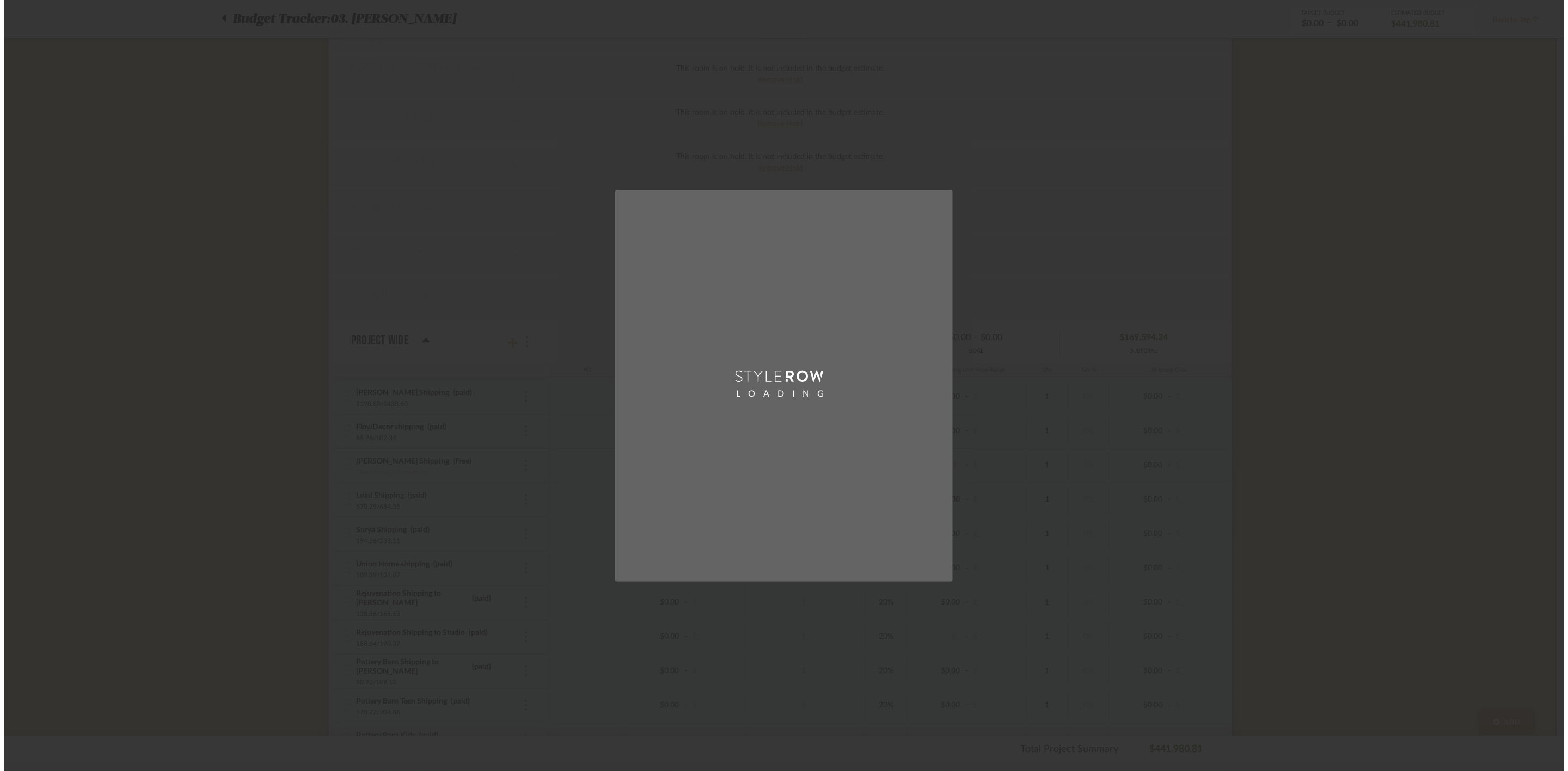
scroll to position [0, 0]
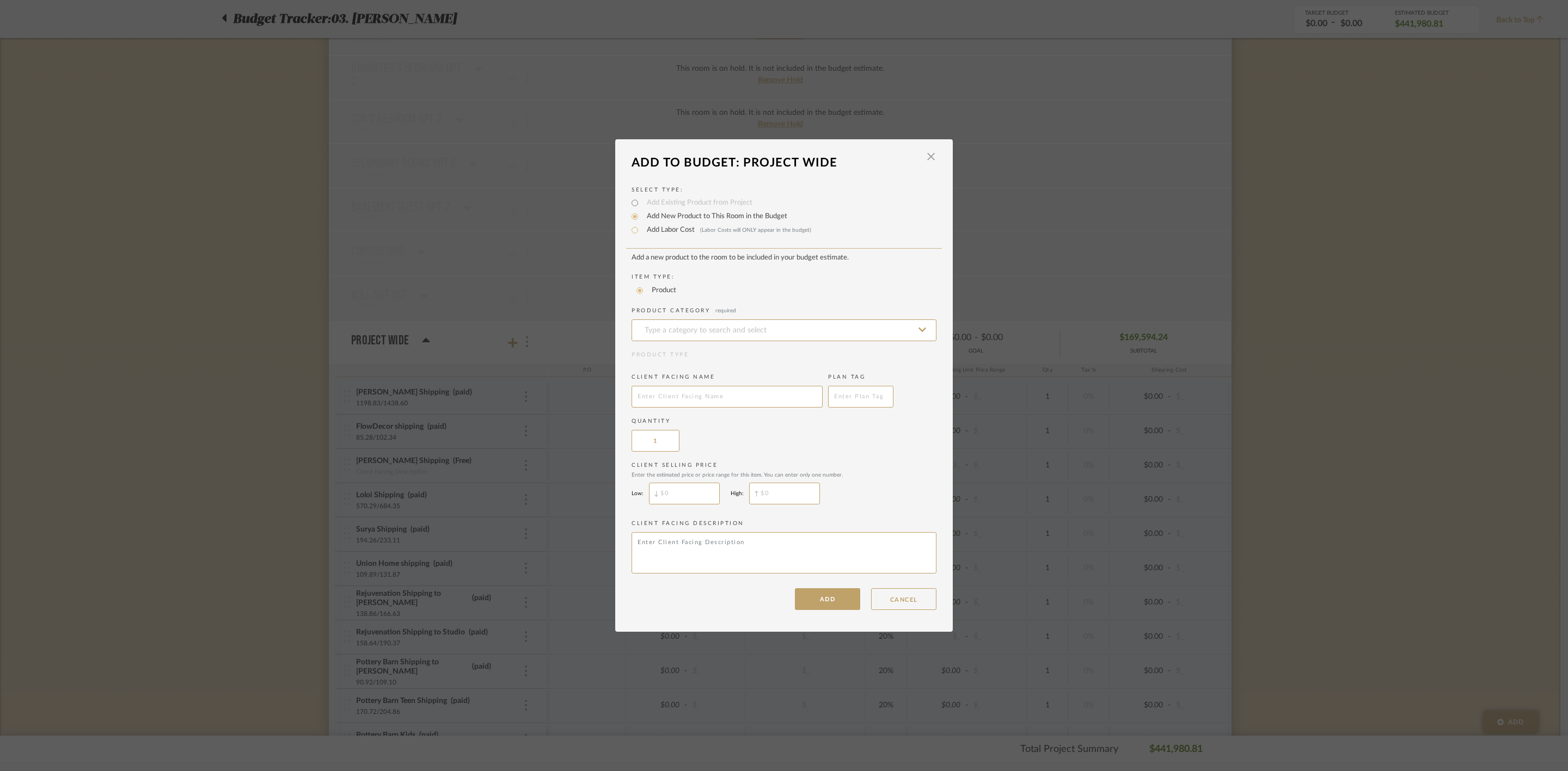
click at [660, 224] on div "Add Labor Cost (Labor Costs will ONLY appear in the budget)" at bounding box center [784, 230] width 305 height 13
click at [659, 234] on label "Add Labor Cost (Labor Costs will ONLY appear in the budget)" at bounding box center [726, 230] width 170 height 11
click at [642, 234] on input "Add Labor Cost (Labor Costs will ONLY appear in the budget)" at bounding box center [634, 230] width 13 height 13
radio input "true"
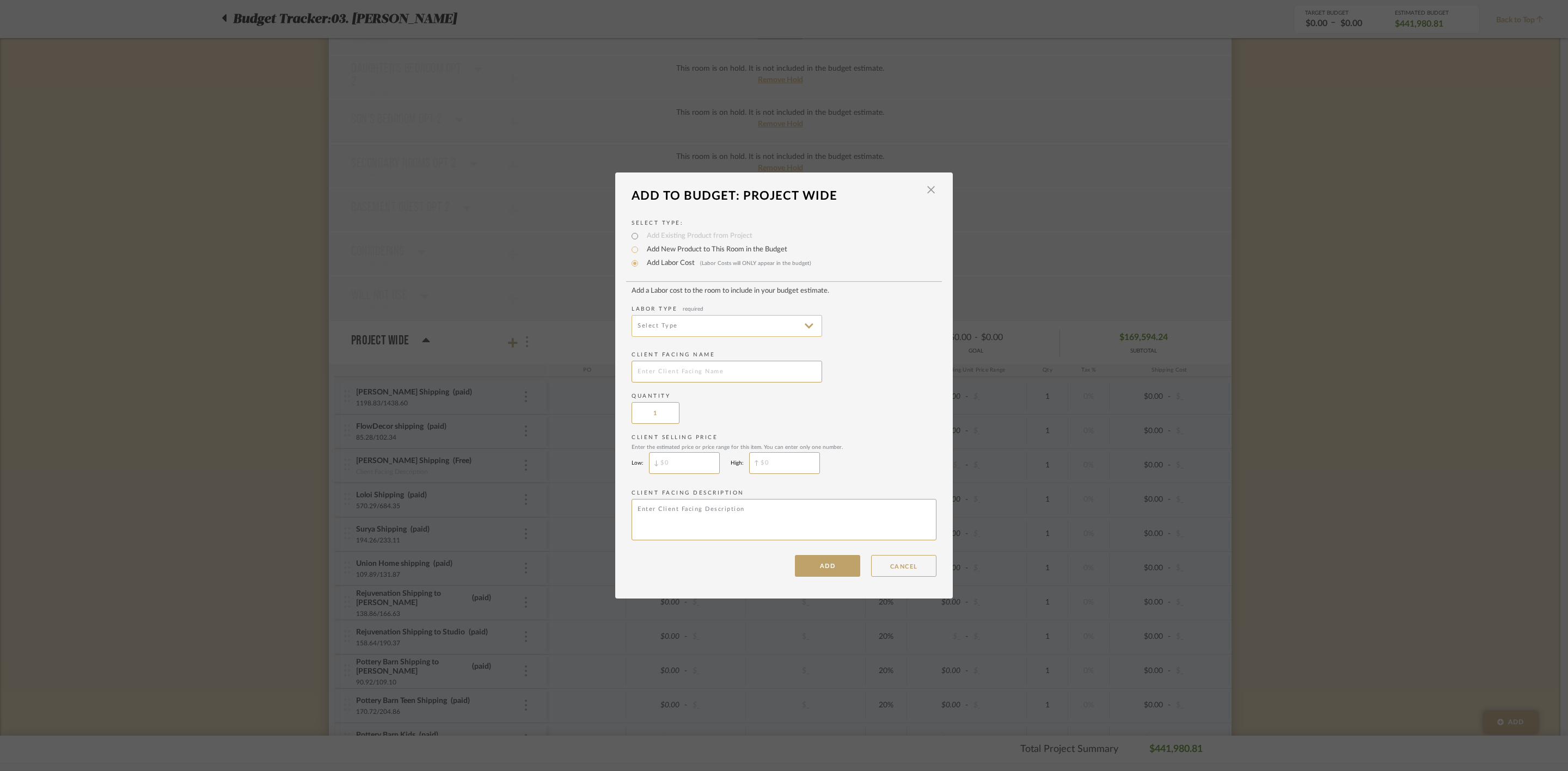
click at [791, 320] on input at bounding box center [726, 326] width 191 height 22
click at [753, 398] on span "Electrical Installation" at bounding box center [723, 406] width 190 height 26
type input "Electrical Installation"
click at [731, 378] on input "text" at bounding box center [726, 372] width 191 height 22
type input "Electrical"
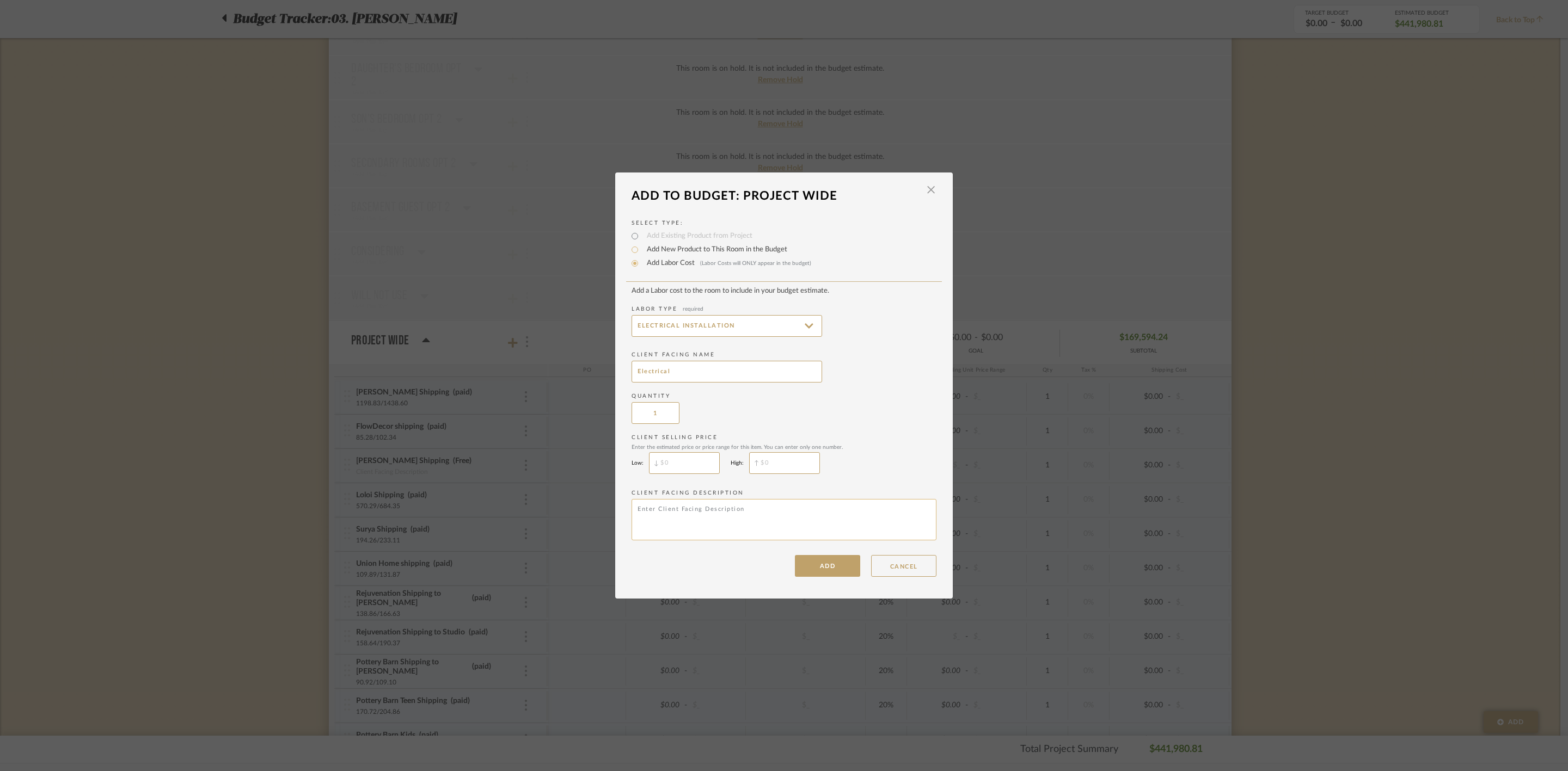
click at [703, 514] on textarea at bounding box center [784, 519] width 305 height 42
type textarea "Adding High Hats at Bunk Bed"
click at [831, 562] on button "ADD" at bounding box center [827, 566] width 65 height 22
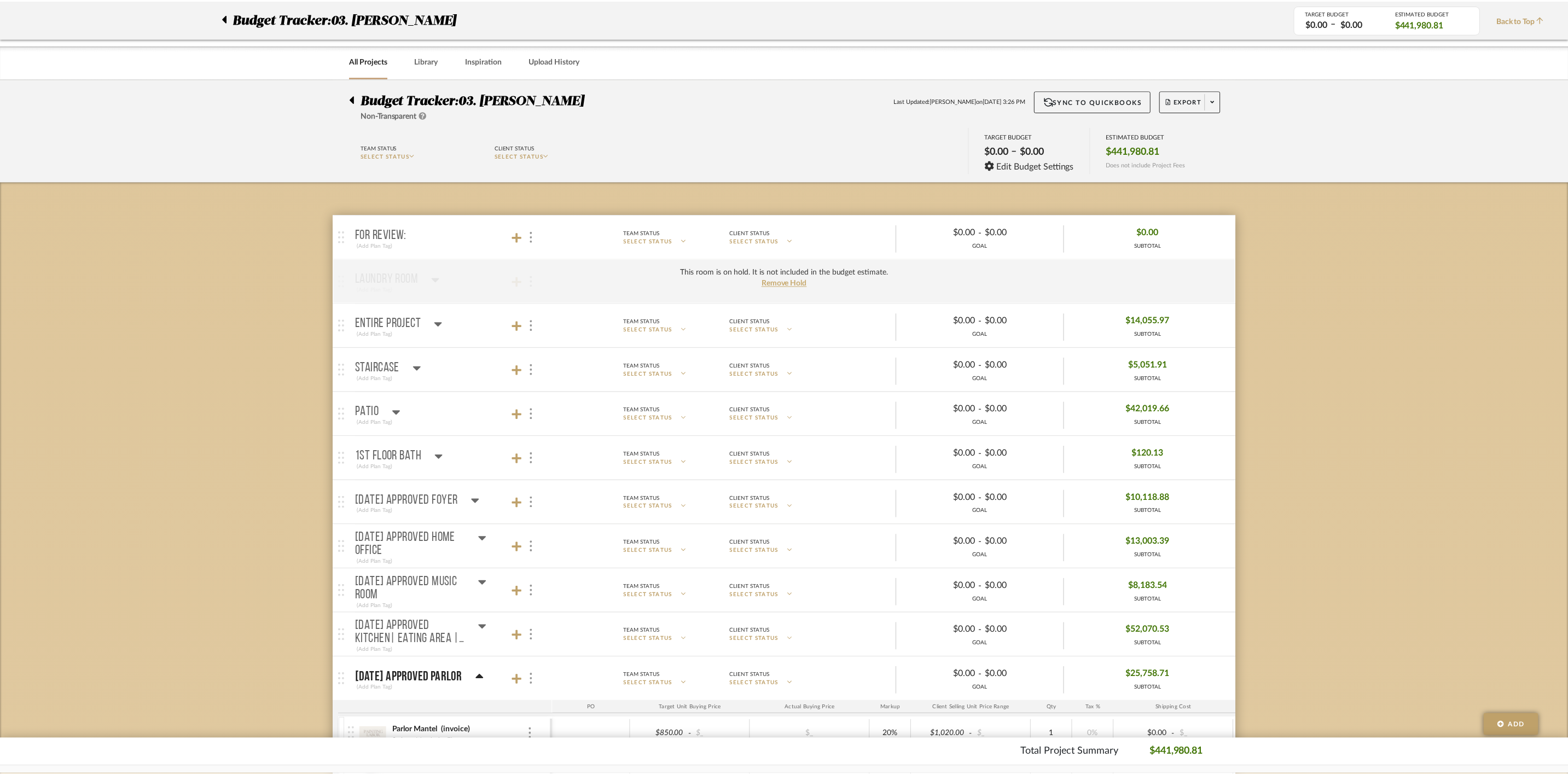
scroll to position [2106, 0]
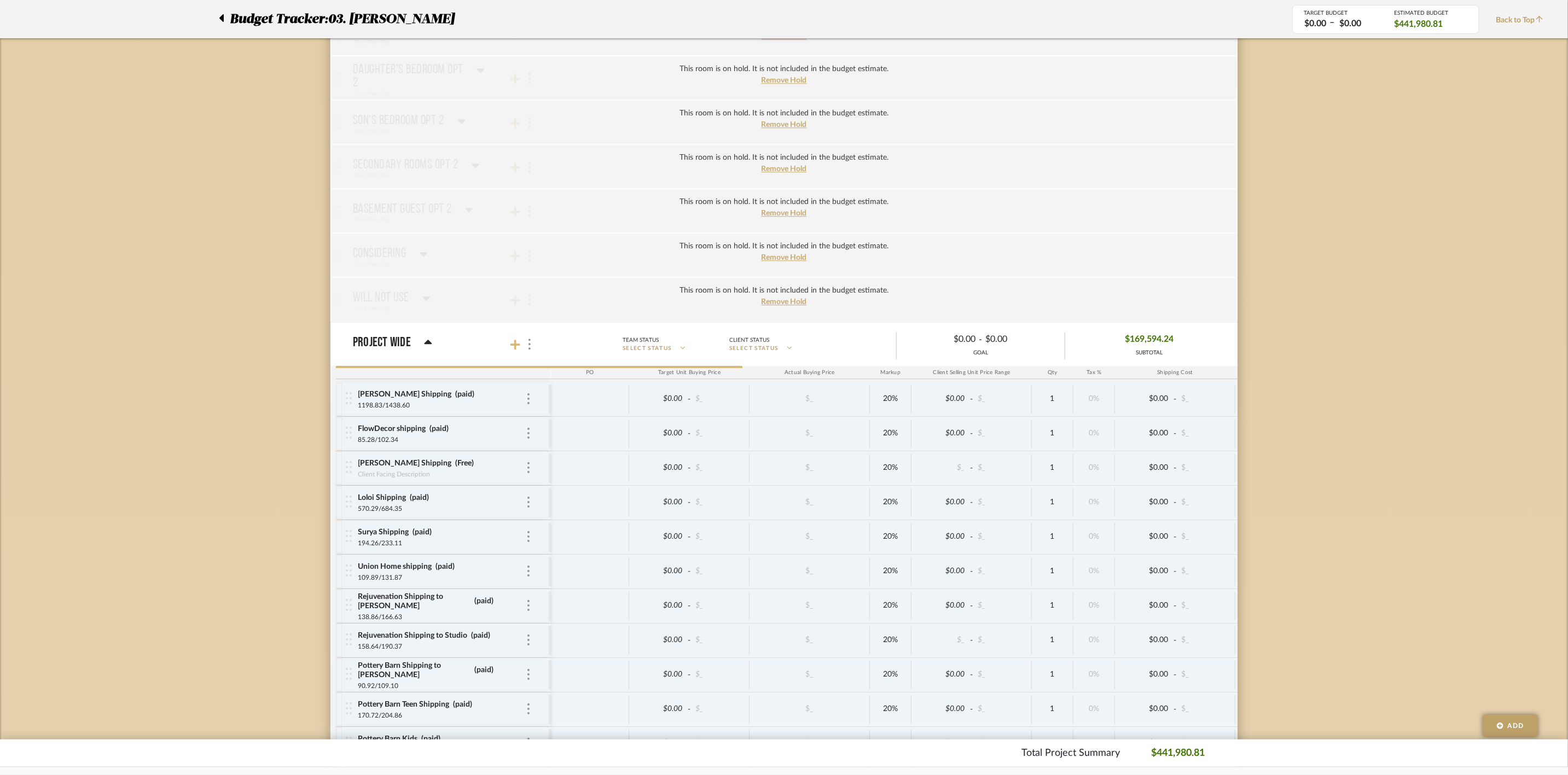
click at [519, 349] on icon at bounding box center [515, 345] width 10 height 10
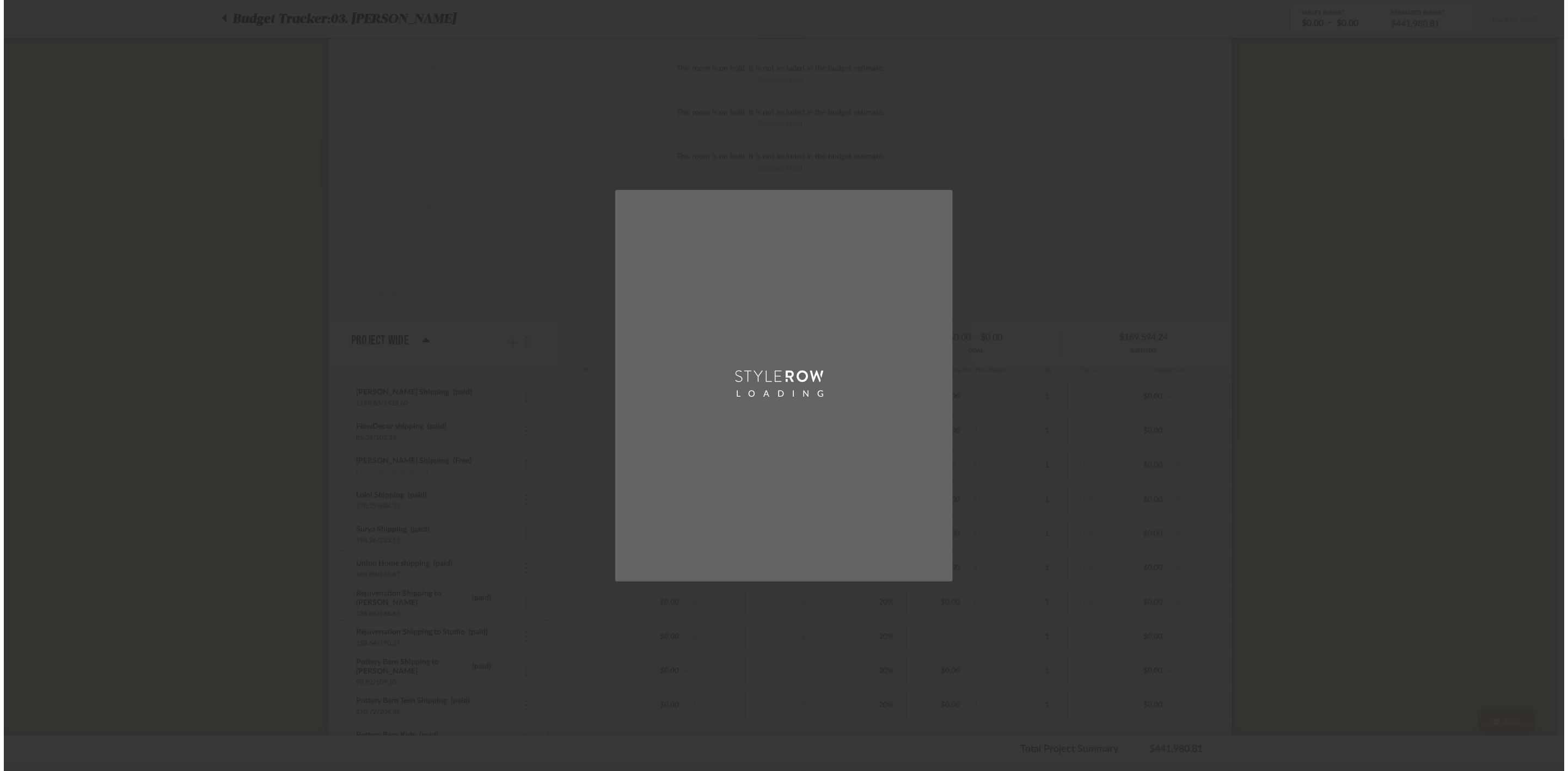
scroll to position [0, 0]
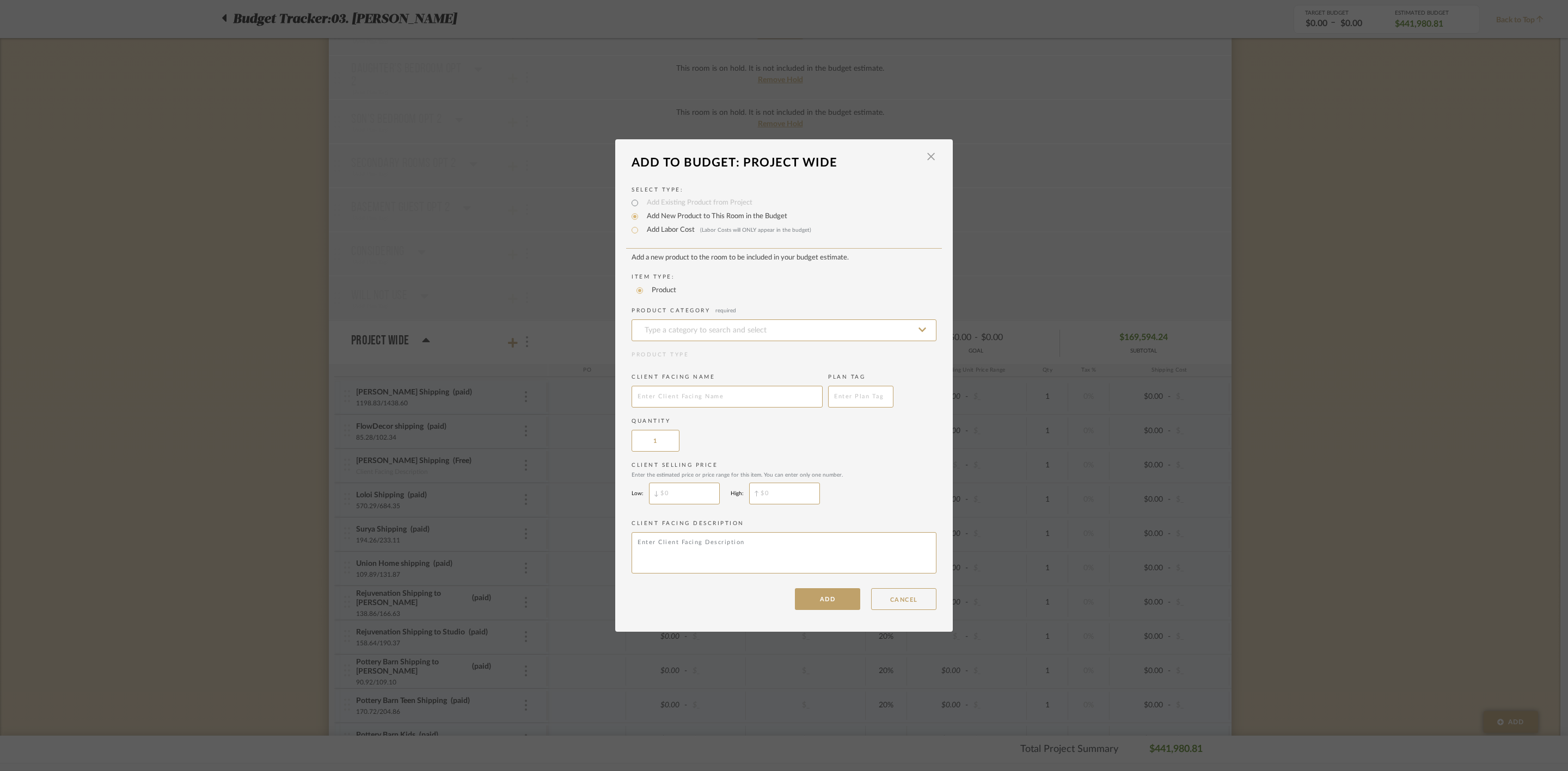
click at [666, 229] on label "Add Labor Cost (Labor Costs will ONLY appear in the budget)" at bounding box center [726, 230] width 170 height 11
click at [642, 229] on input "Add Labor Cost (Labor Costs will ONLY appear in the budget)" at bounding box center [634, 230] width 13 height 13
radio input "true"
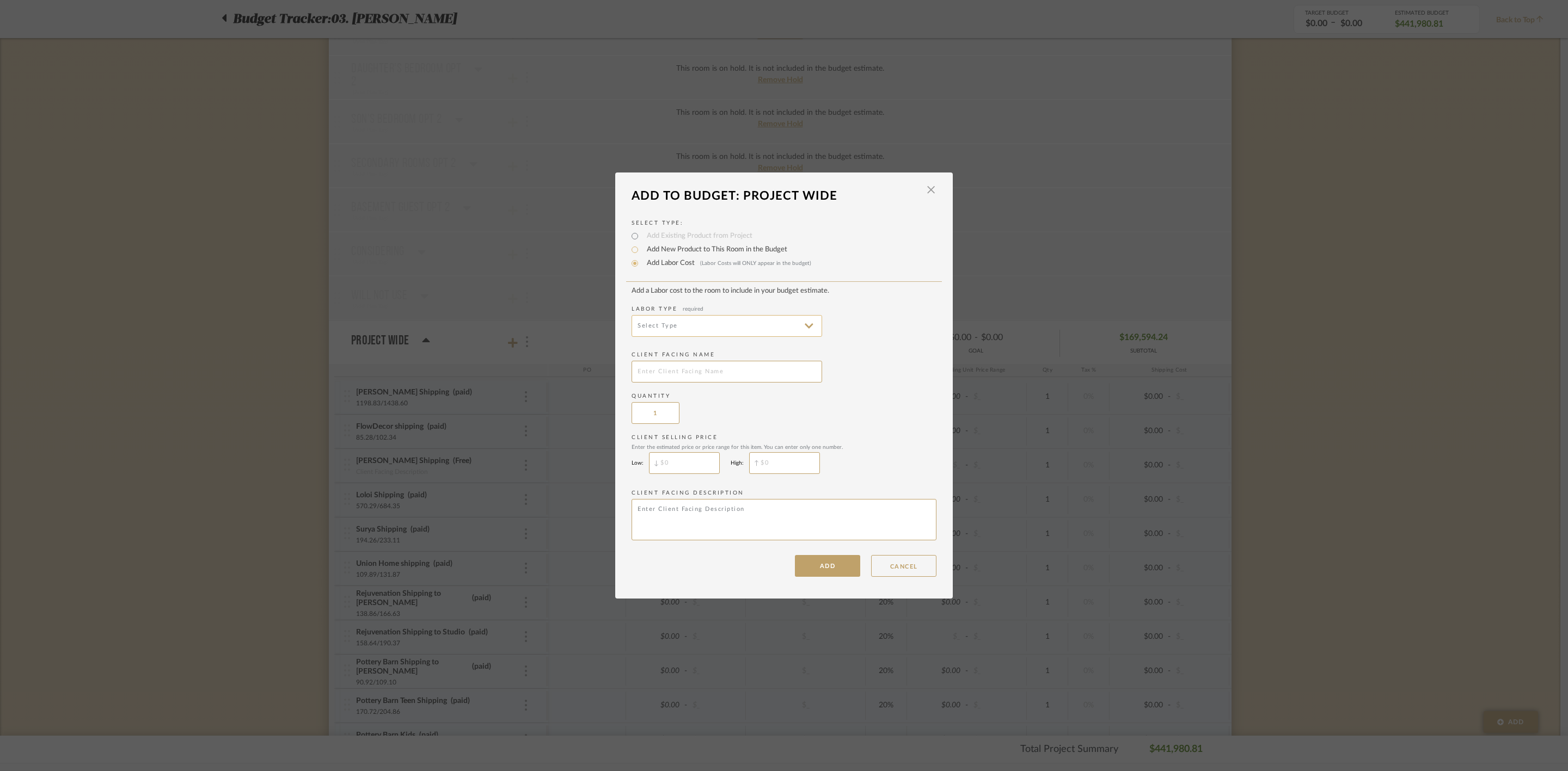
click at [786, 324] on input at bounding box center [726, 326] width 191 height 22
click at [758, 436] on span "Construction" at bounding box center [725, 432] width 170 height 9
type input "Construction"
click at [737, 374] on input "text" at bounding box center [726, 372] width 191 height 22
type input "Carpet, Fix Sons Rug"
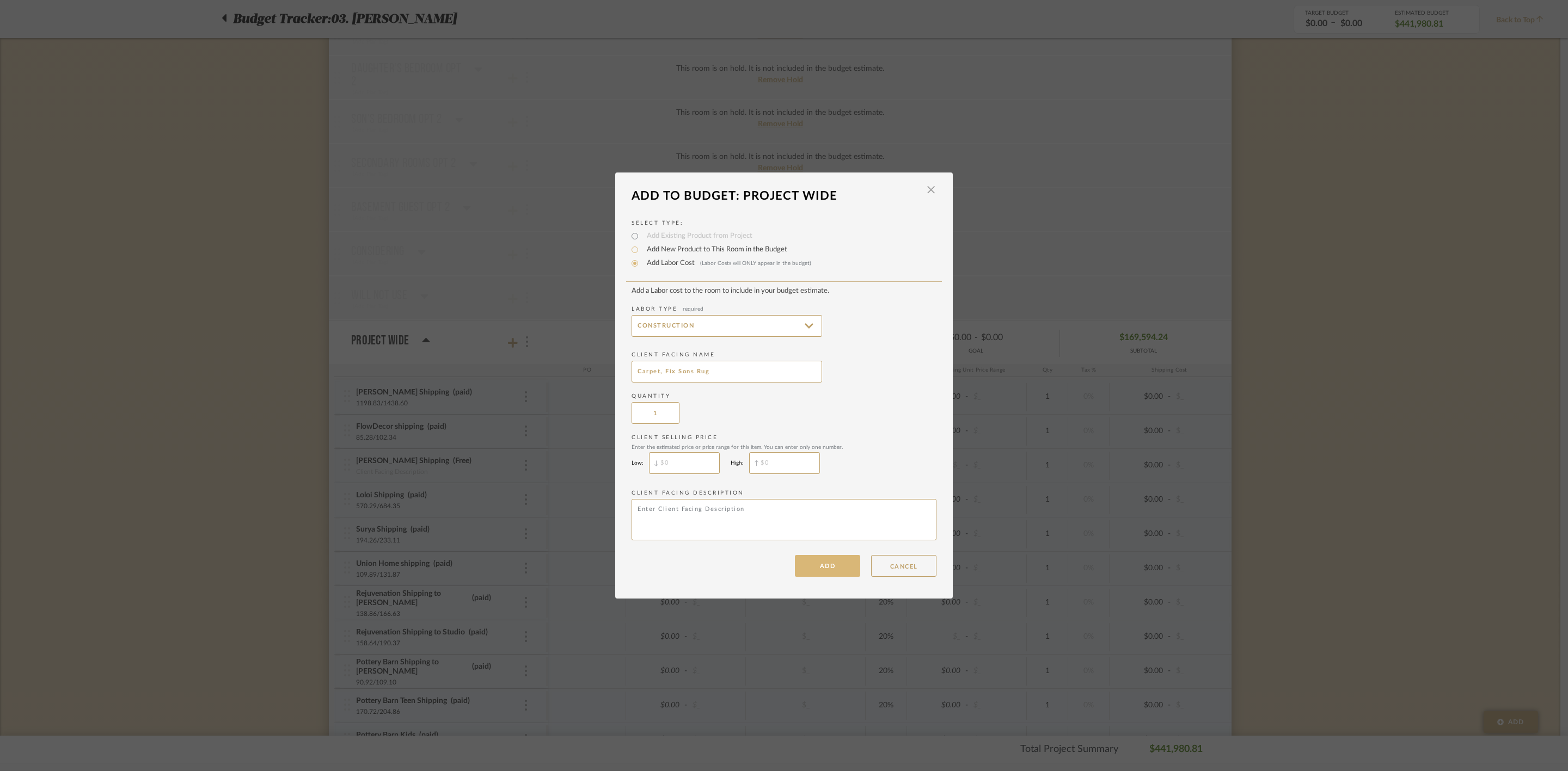
click at [814, 557] on button "ADD" at bounding box center [827, 566] width 65 height 22
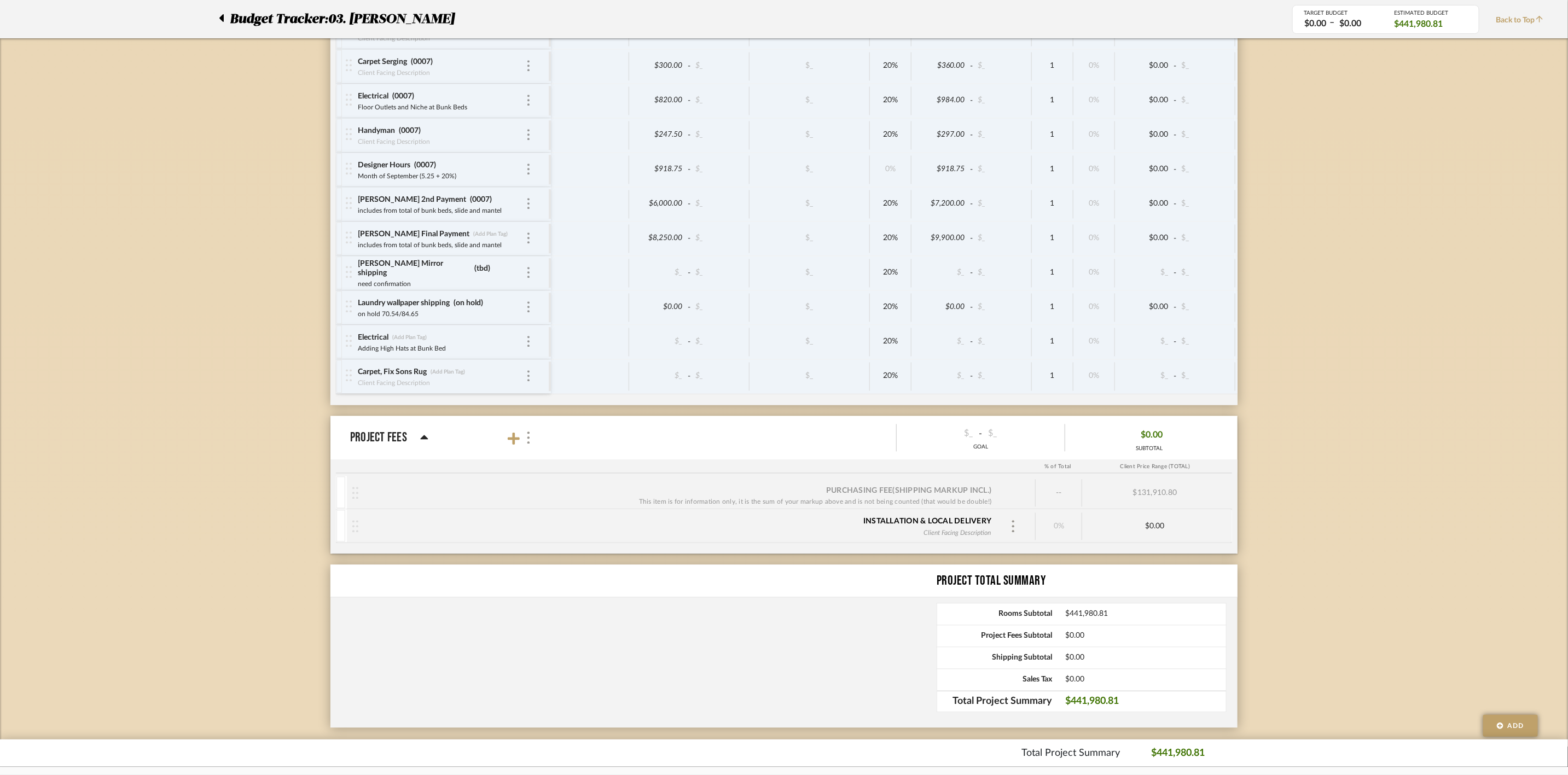
scroll to position [4732, 0]
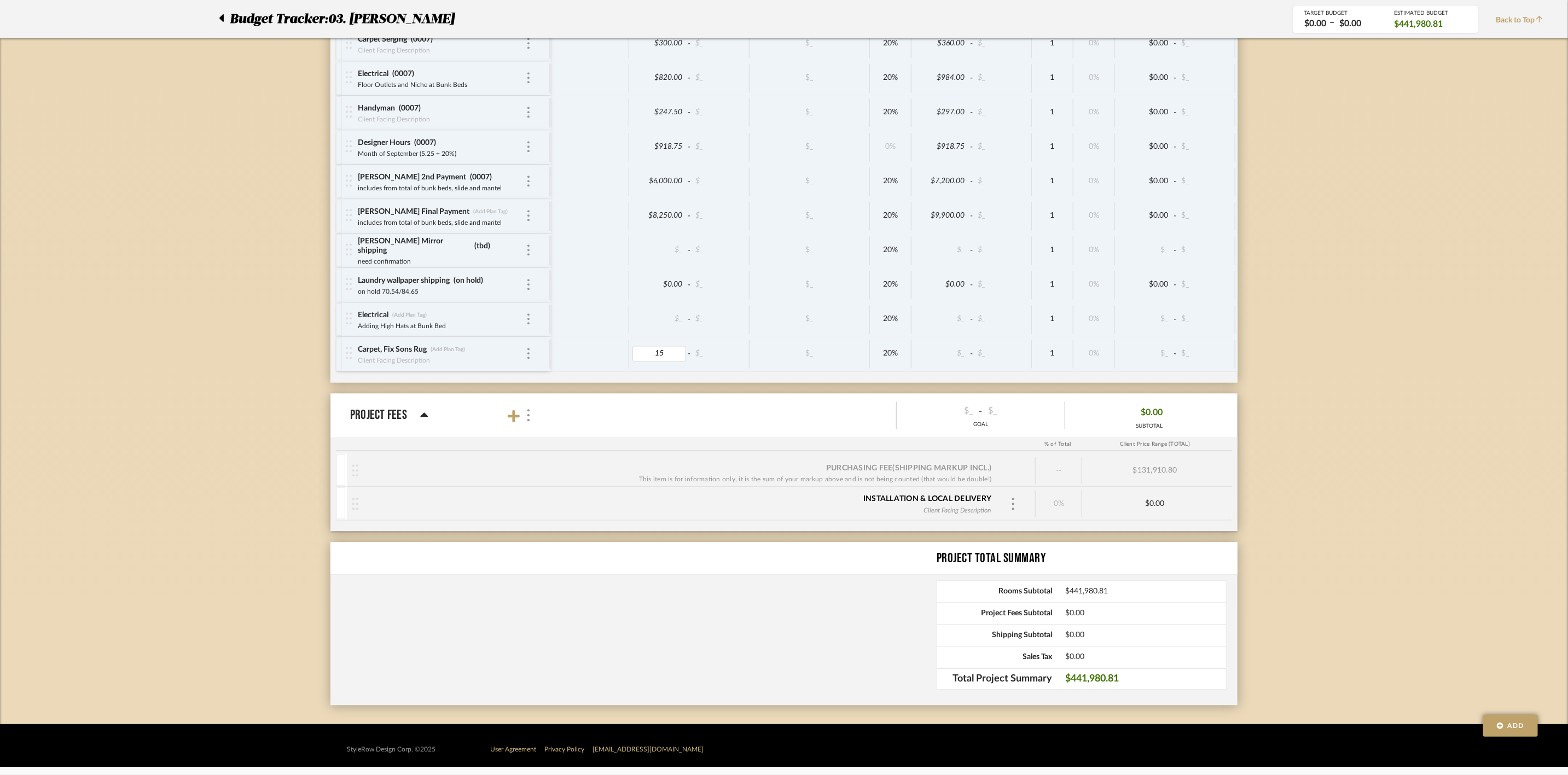
type input "150"
type input "invoice"
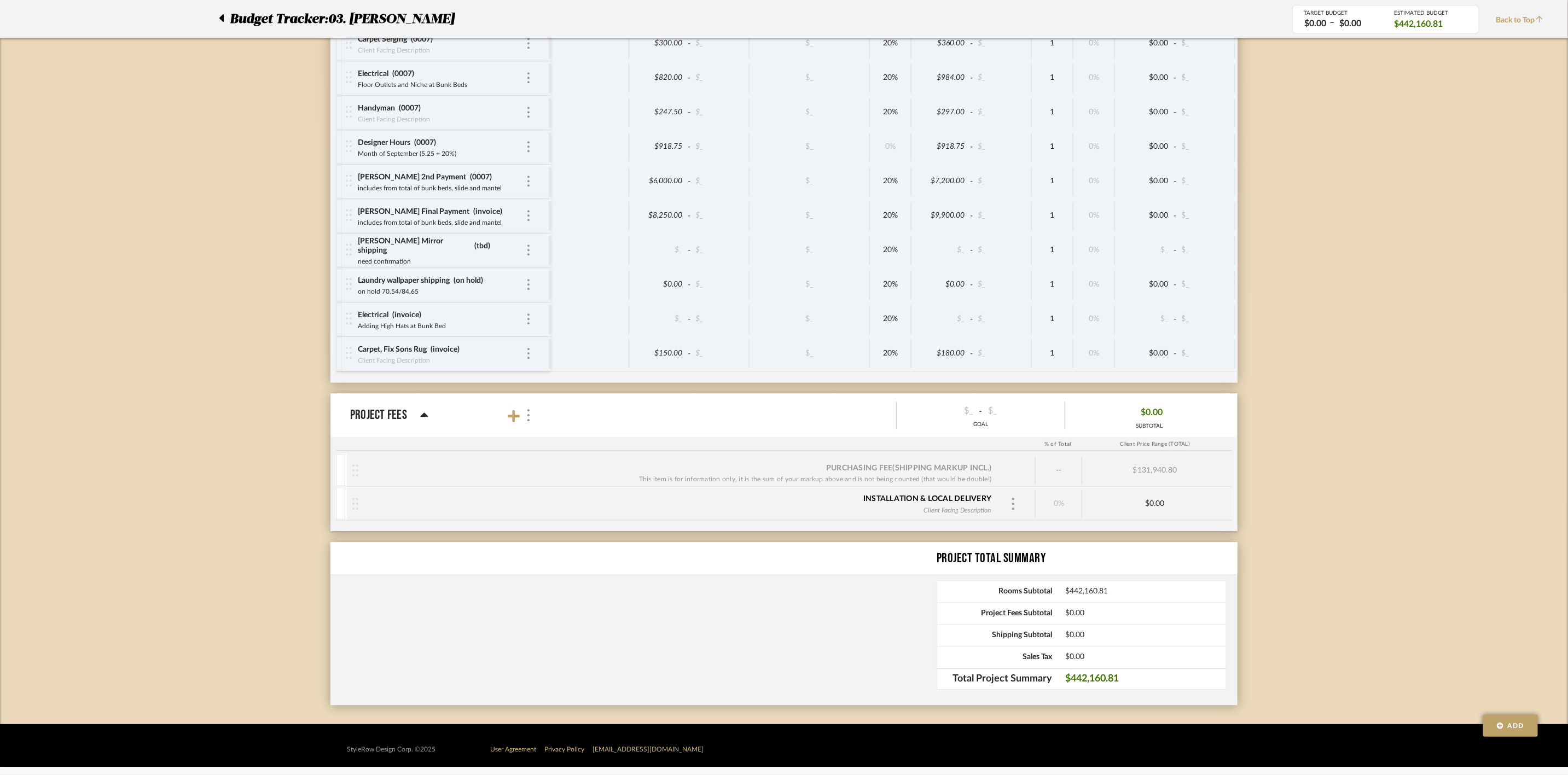
scroll to position [4722, 0]
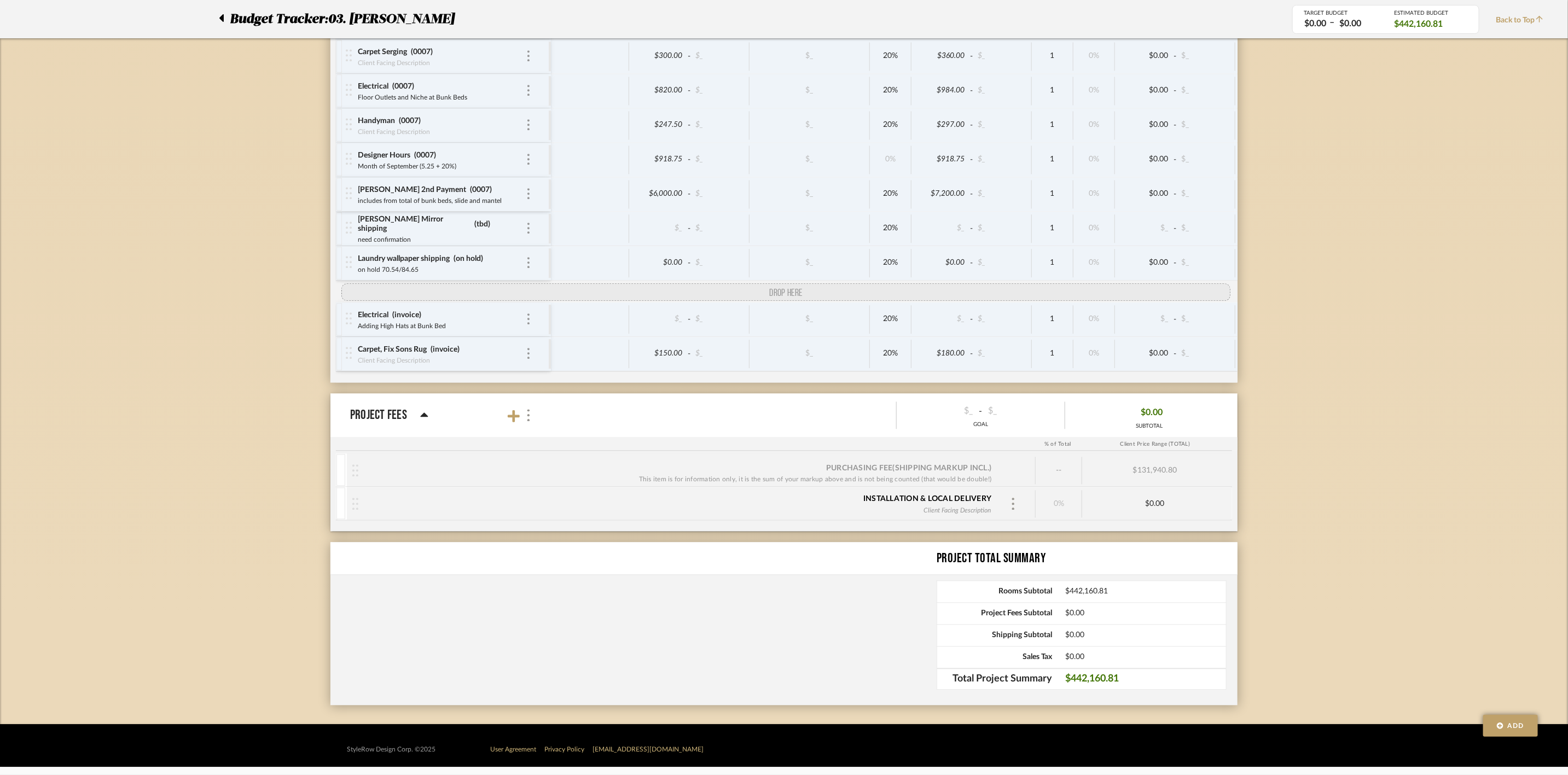
drag, startPoint x: 350, startPoint y: 214, endPoint x: 347, endPoint y: 274, distance: 60.1
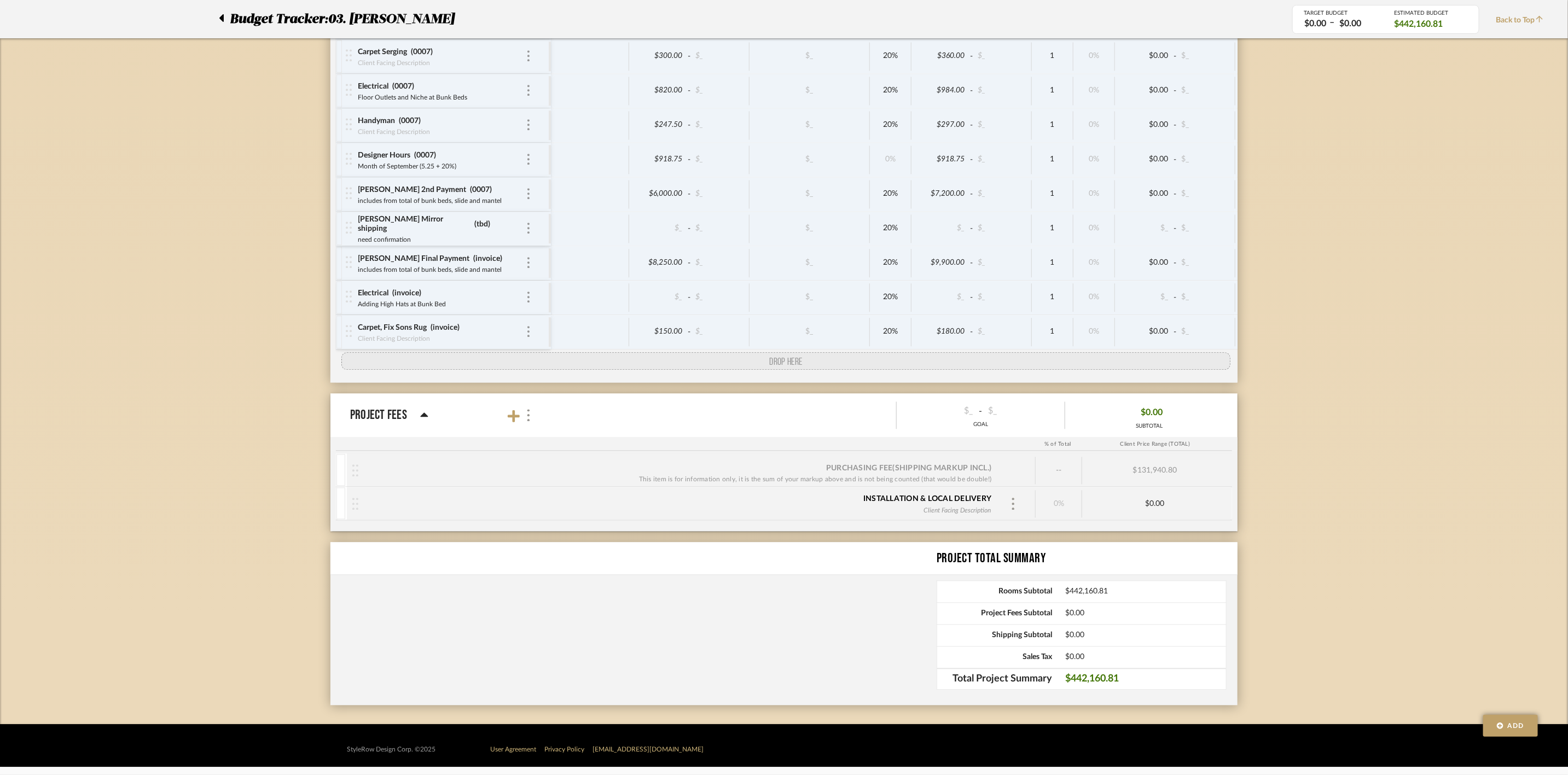
drag, startPoint x: 348, startPoint y: 260, endPoint x: 343, endPoint y: 347, distance: 87.1
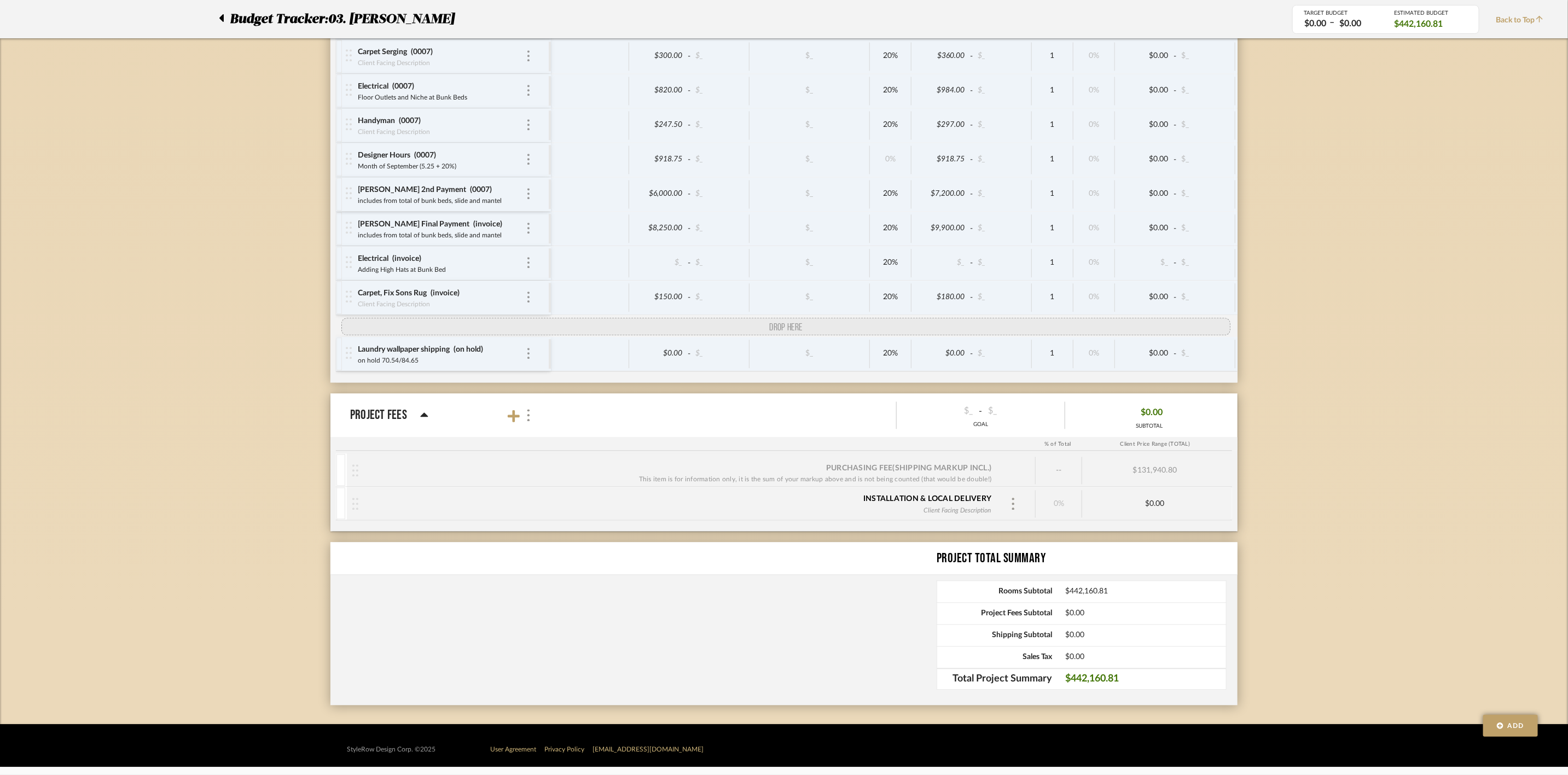
drag, startPoint x: 347, startPoint y: 230, endPoint x: 347, endPoint y: 316, distance: 86.0
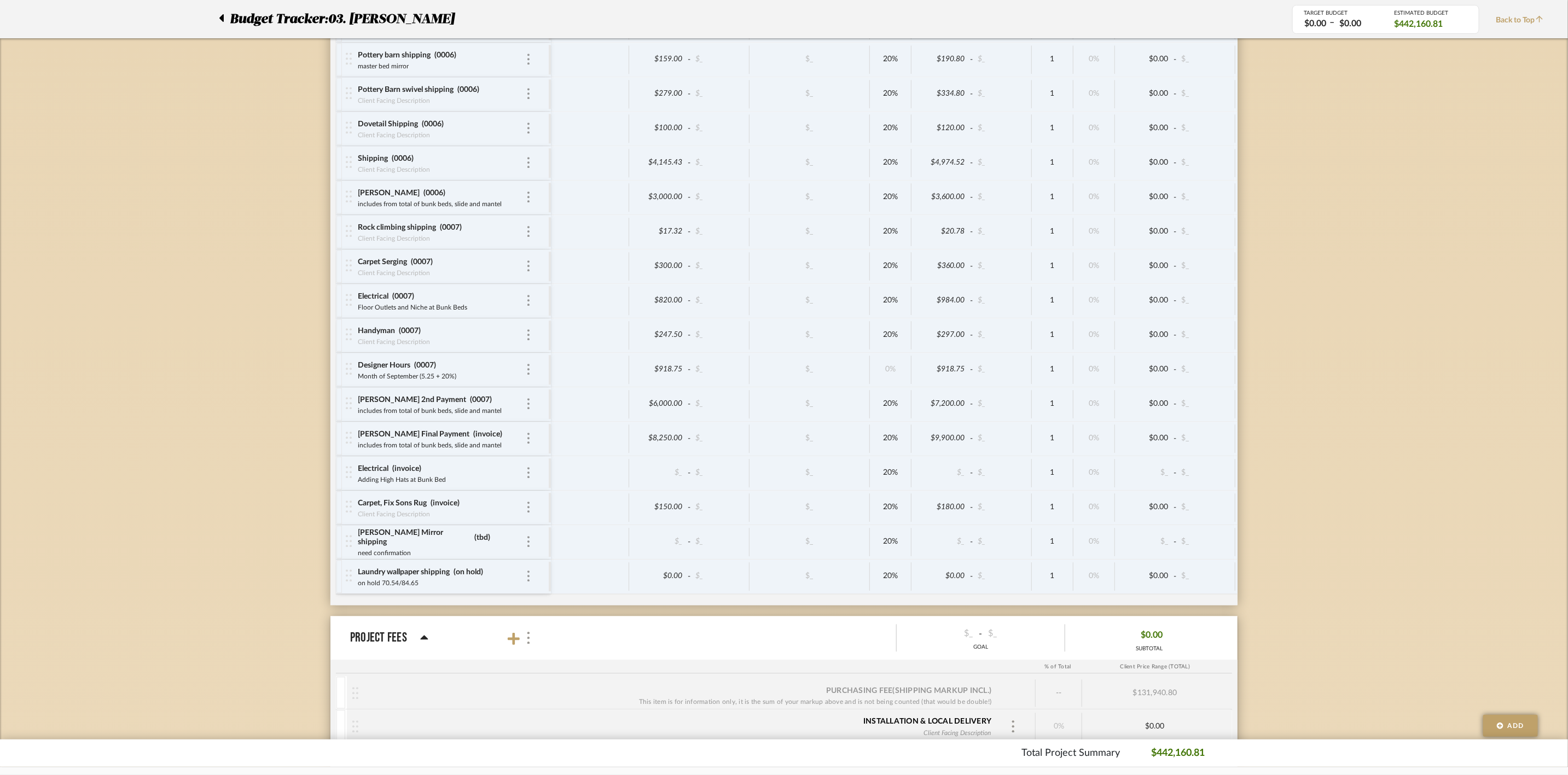
scroll to position [4490, 0]
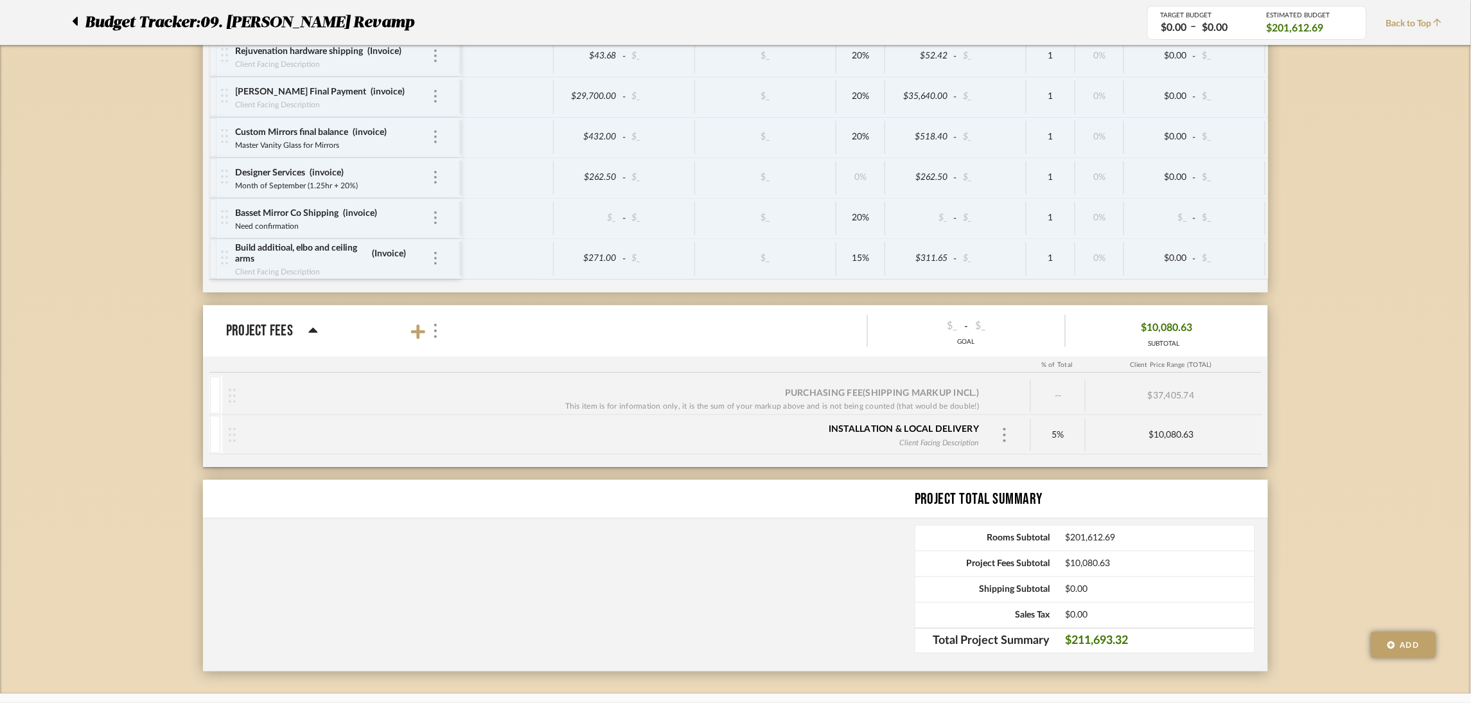
scroll to position [3726, 0]
